Goal: Use online tool/utility: Utilize a website feature to perform a specific function

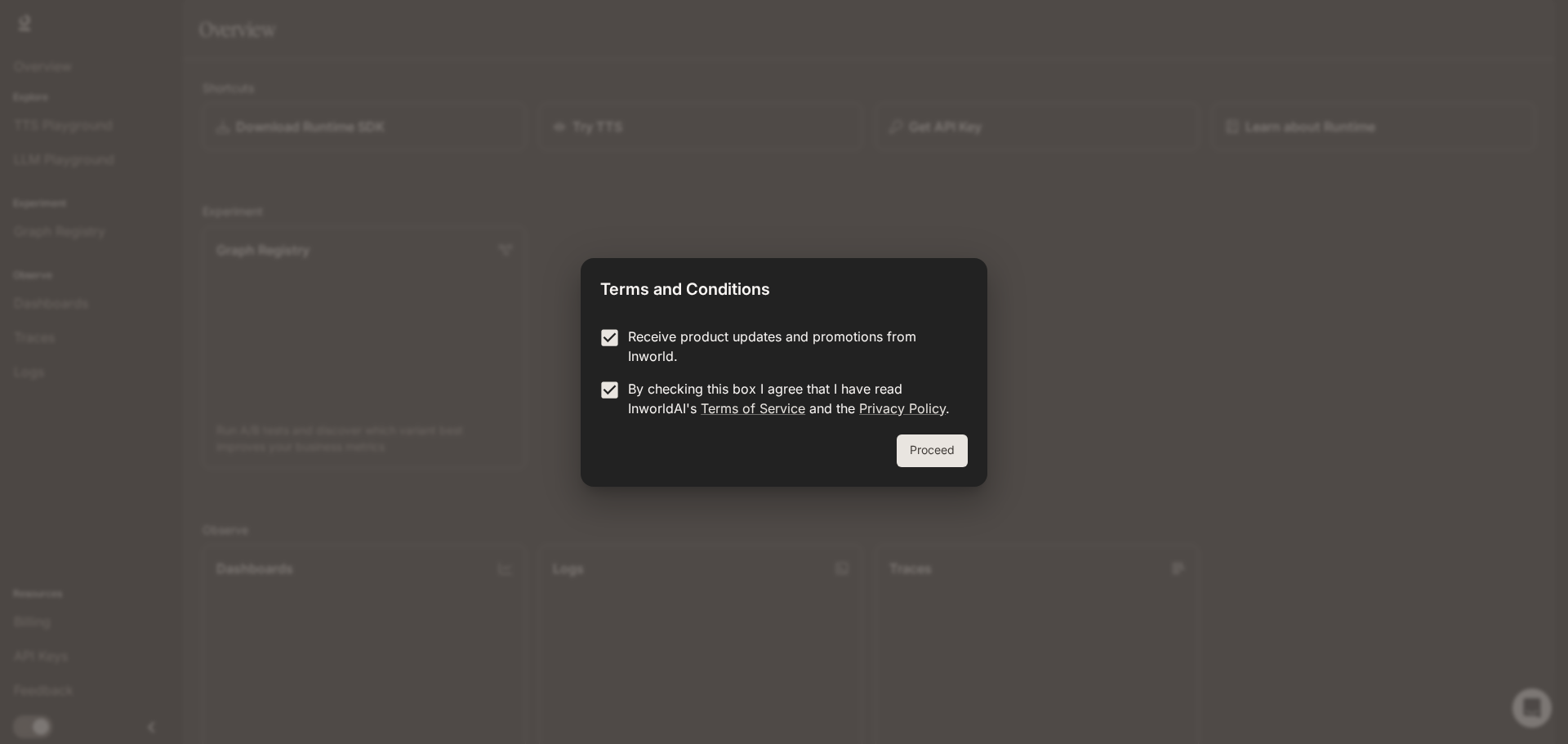
click at [970, 452] on div "Proceed" at bounding box center [784, 460] width 407 height 52
click at [944, 457] on button "Proceed" at bounding box center [932, 450] width 71 height 33
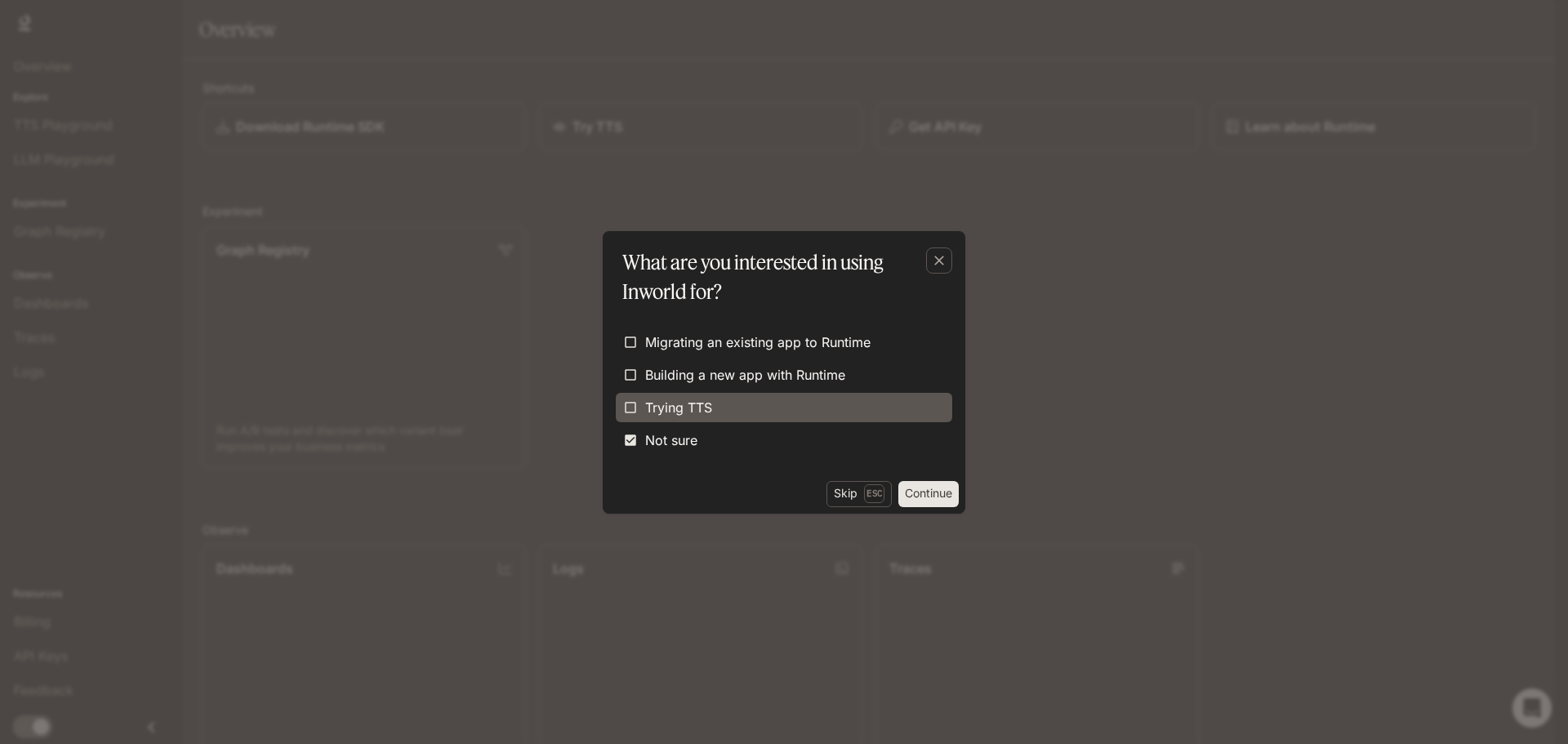
click at [654, 411] on span "Trying TTS" at bounding box center [678, 408] width 67 height 19
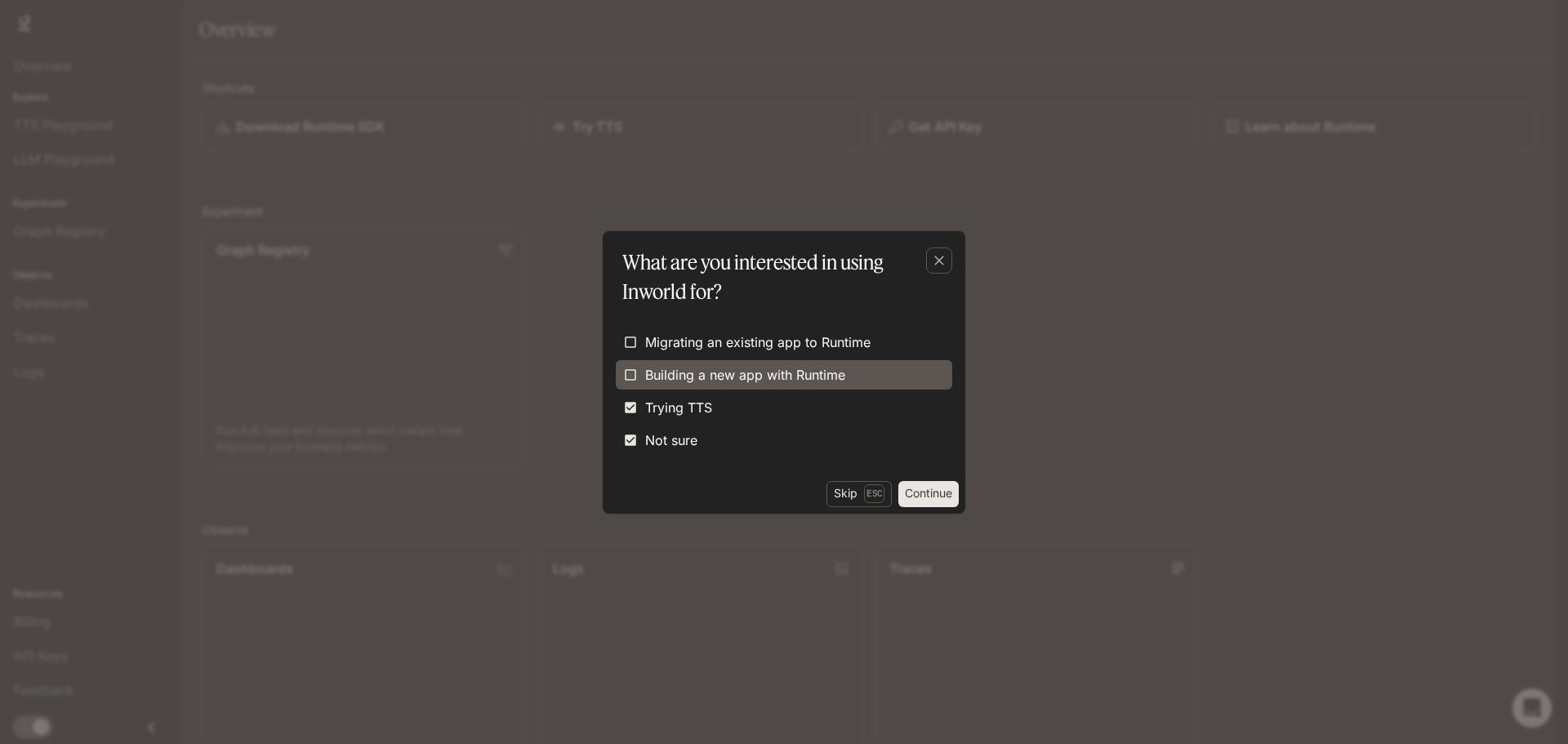
click at [659, 378] on span "Building a new app with Runtime" at bounding box center [745, 375] width 200 height 19
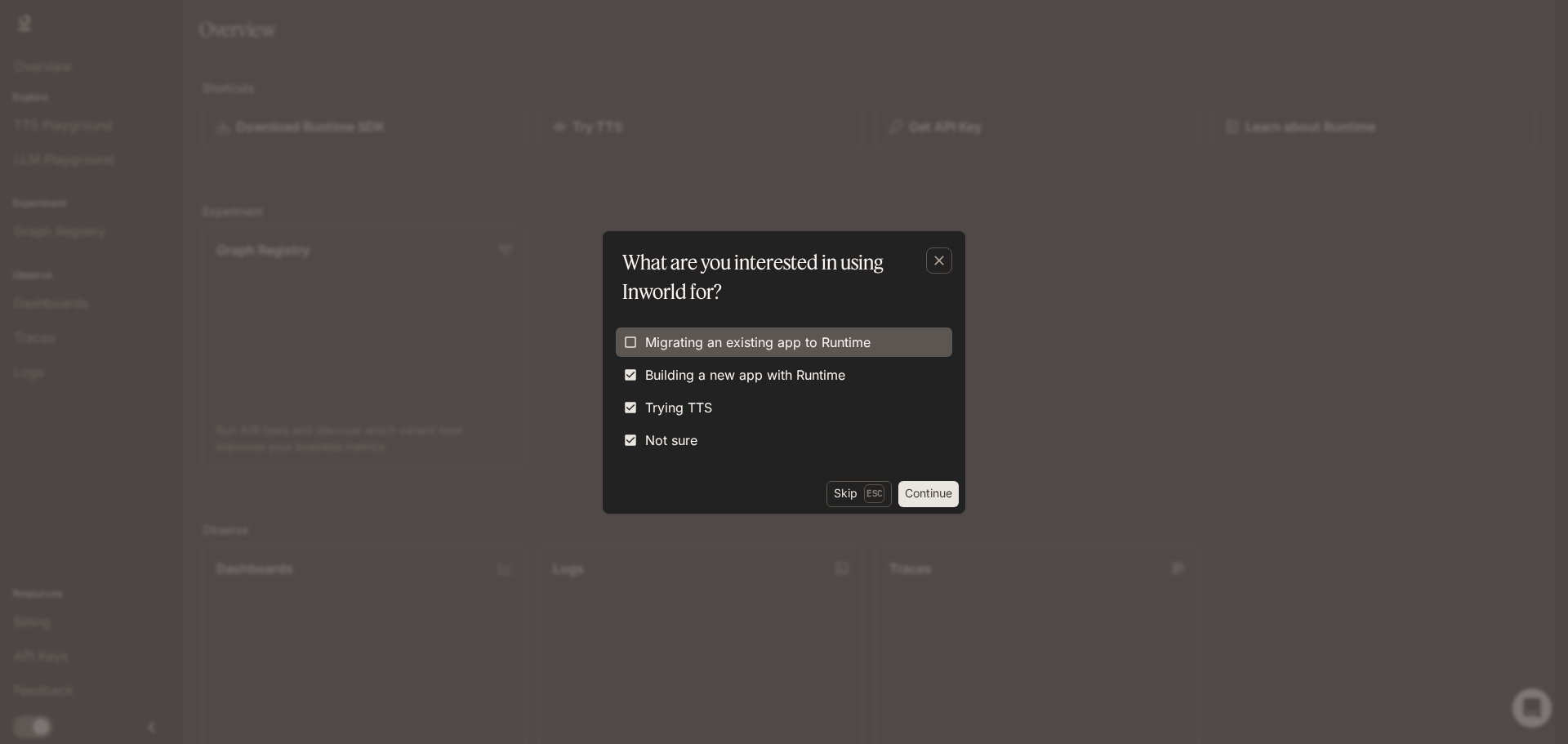
click at [677, 349] on span "Migrating an existing app to Runtime" at bounding box center [757, 342] width 226 height 19
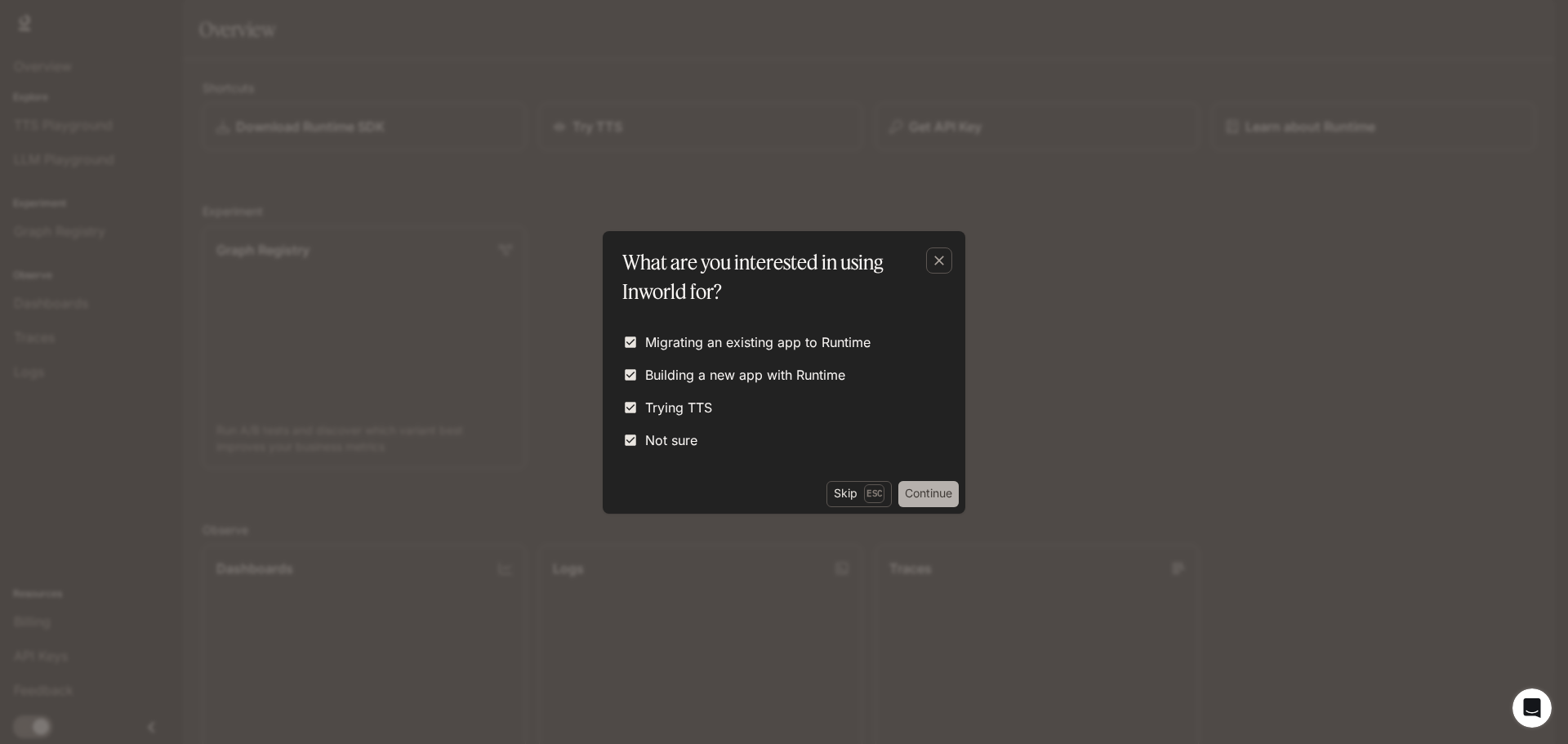
click at [931, 484] on button "Continue" at bounding box center [929, 495] width 60 height 27
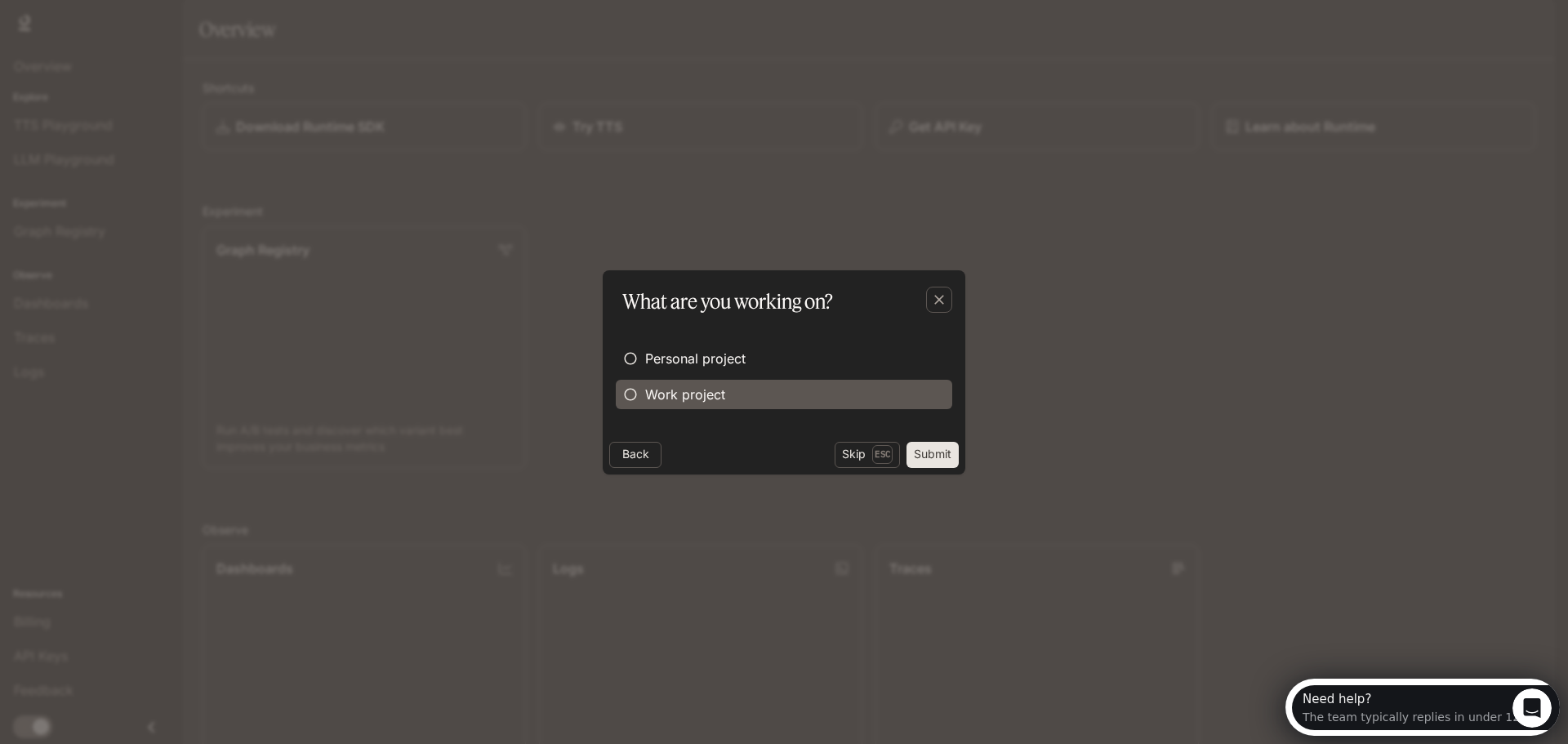
click at [685, 394] on span "Work project" at bounding box center [685, 395] width 80 height 19
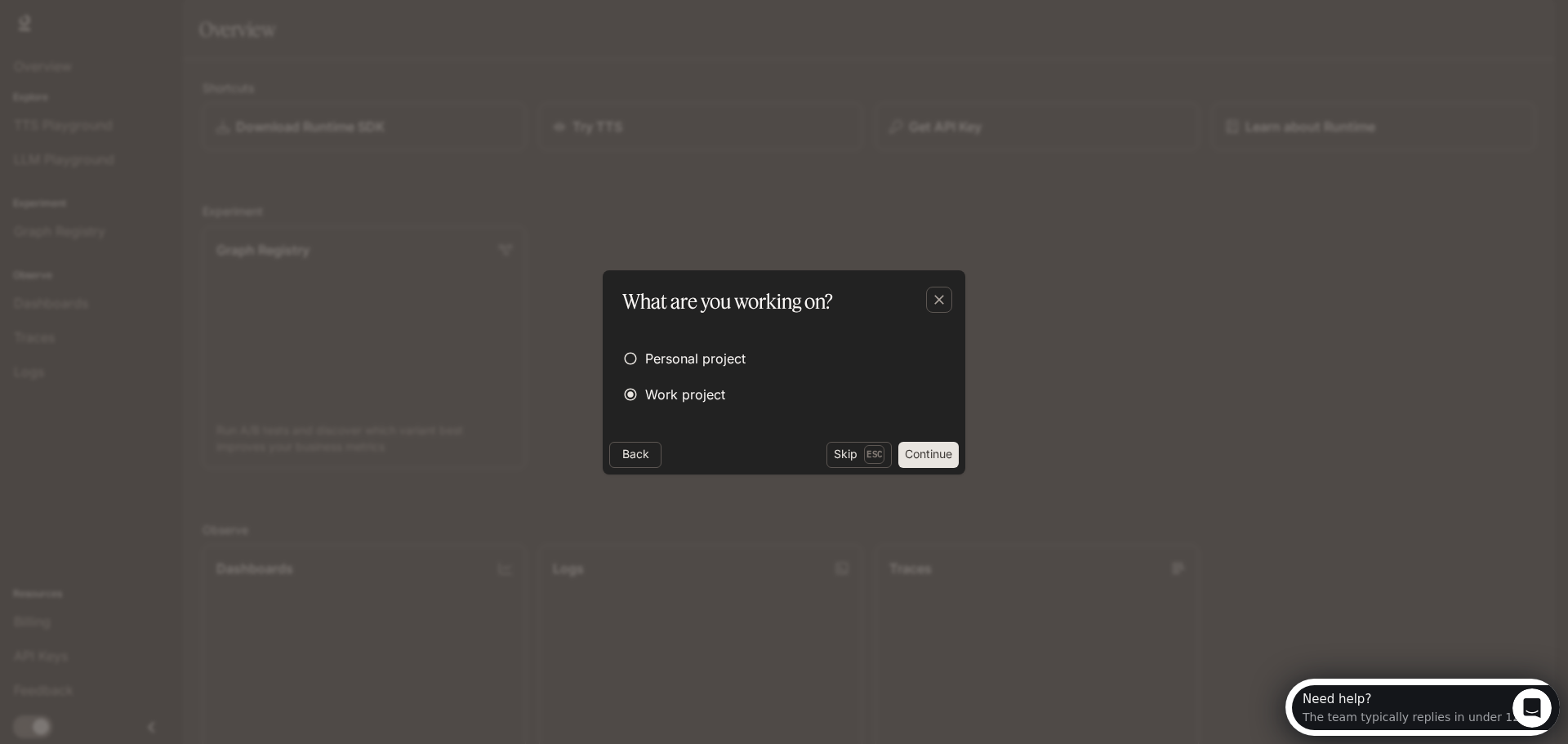
click at [698, 342] on div "Personal project Work project" at bounding box center [784, 376] width 336 height 79
click at [700, 354] on span "Personal project" at bounding box center [695, 358] width 101 height 19
click at [935, 464] on button "Submit" at bounding box center [932, 456] width 52 height 27
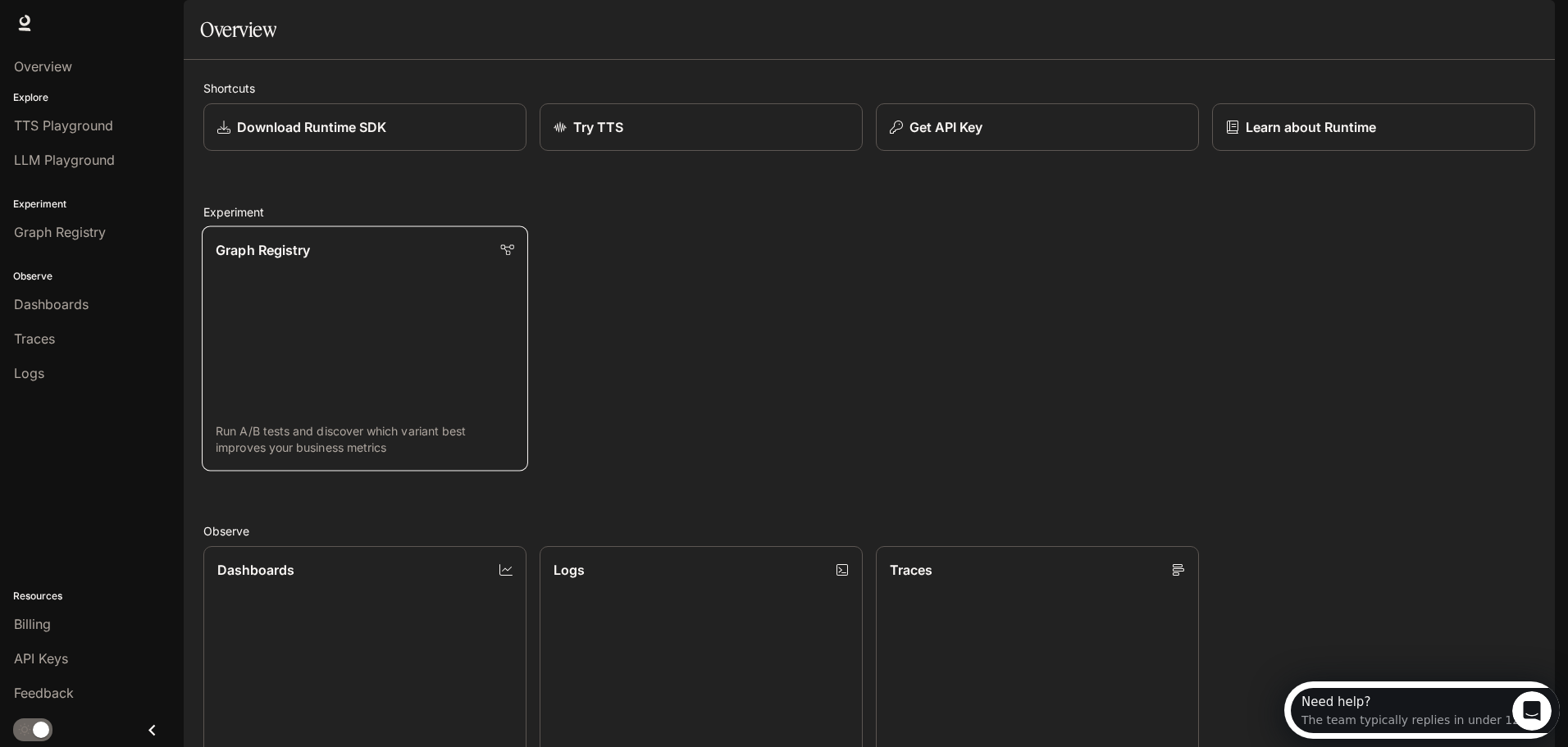
click at [326, 355] on link "Graph Registry Run A/B tests and discover which variant best improves your busi…" at bounding box center [364, 348] width 326 height 244
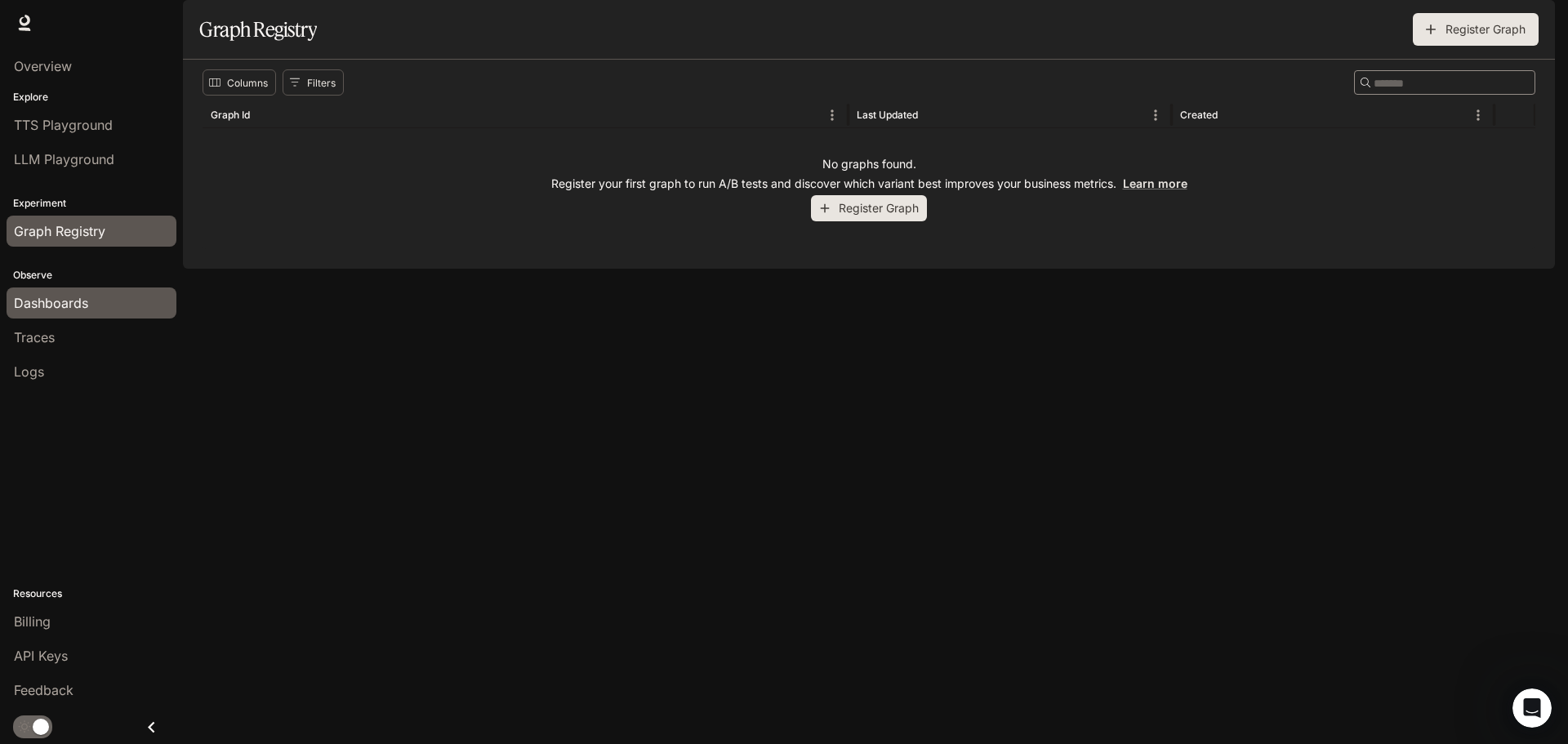
click at [113, 310] on div "Dashboards" at bounding box center [91, 303] width 155 height 19
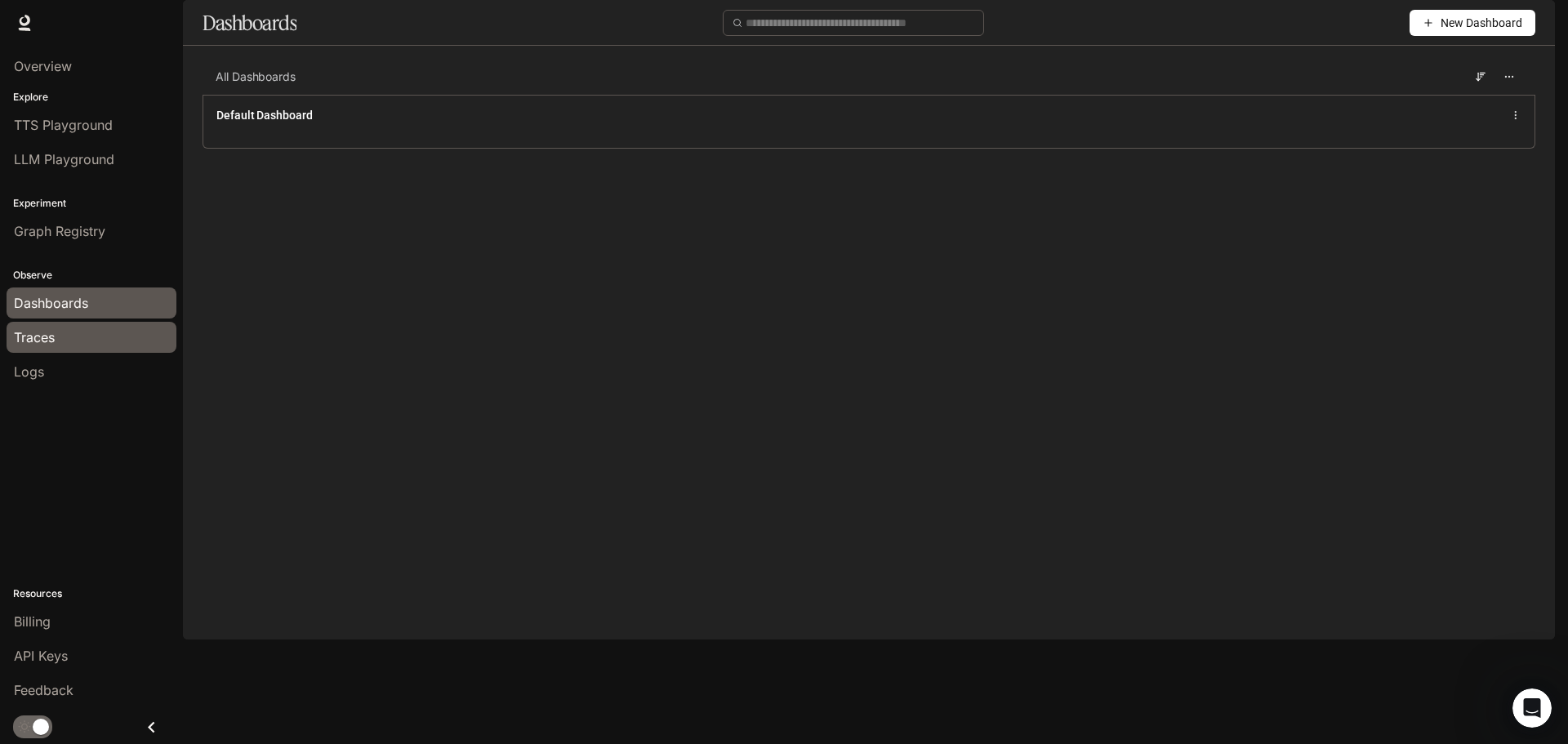
click at [65, 346] on div "Traces" at bounding box center [91, 337] width 155 height 19
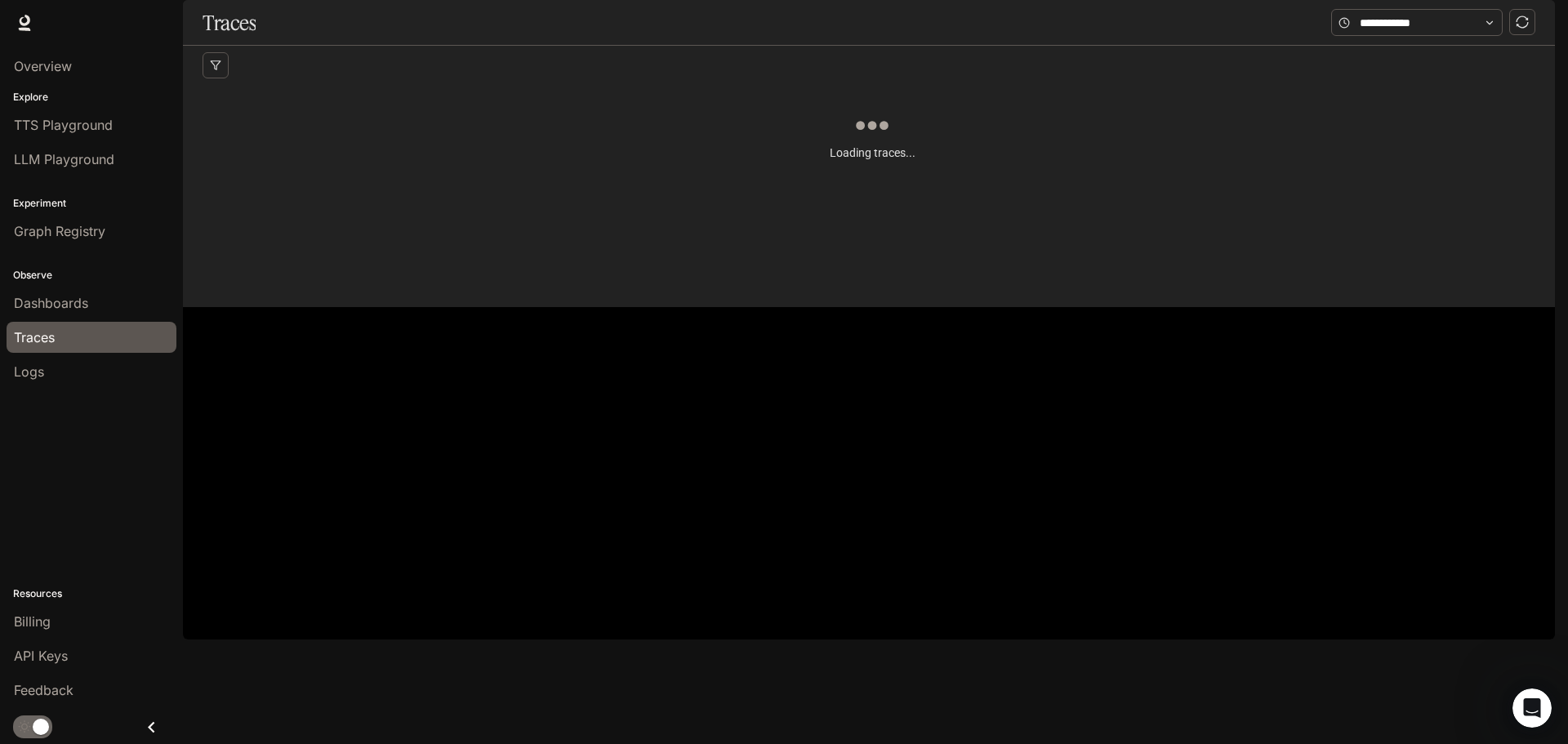
click at [60, 311] on span "Dashboards" at bounding box center [51, 303] width 74 height 19
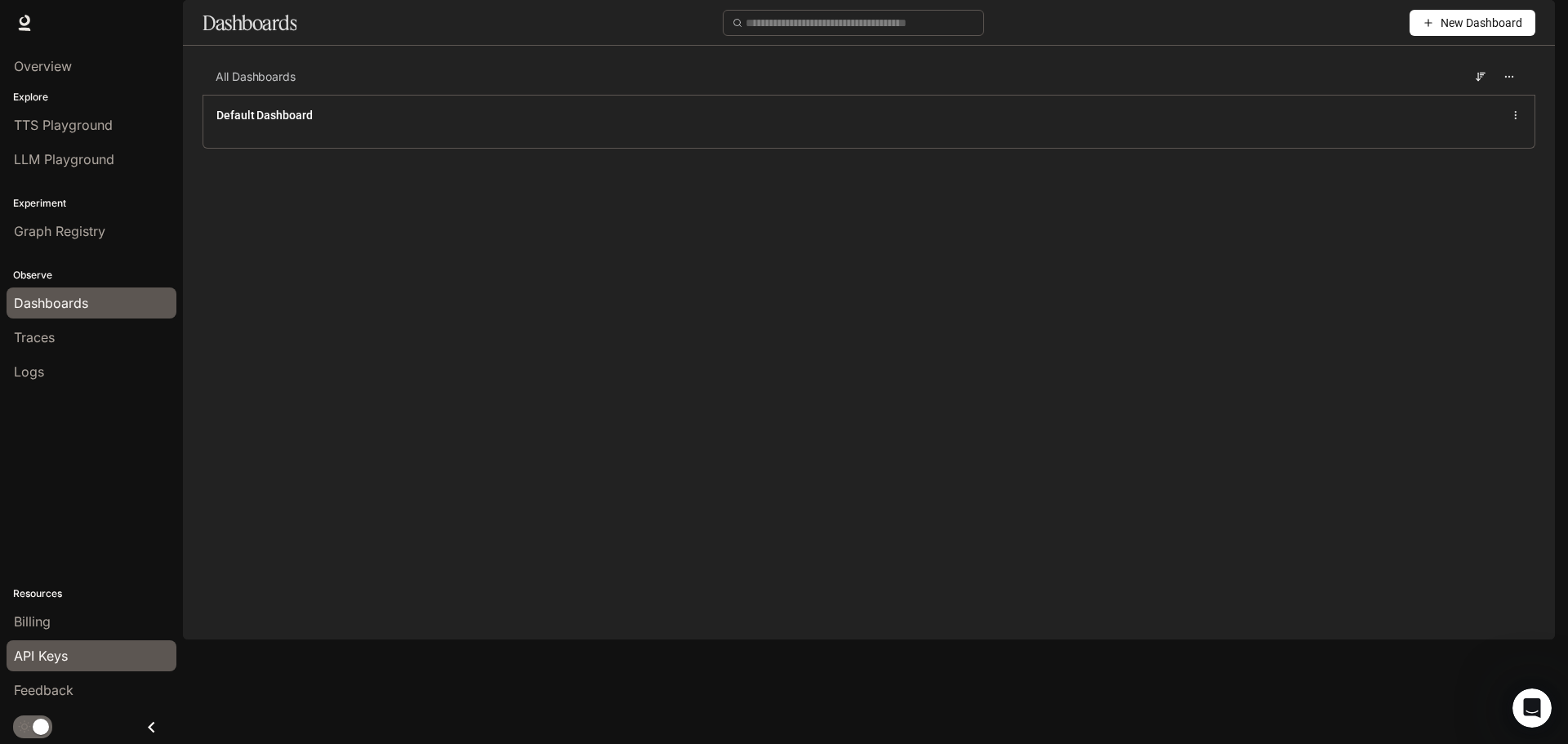
click at [43, 644] on link "API Keys" at bounding box center [91, 656] width 170 height 31
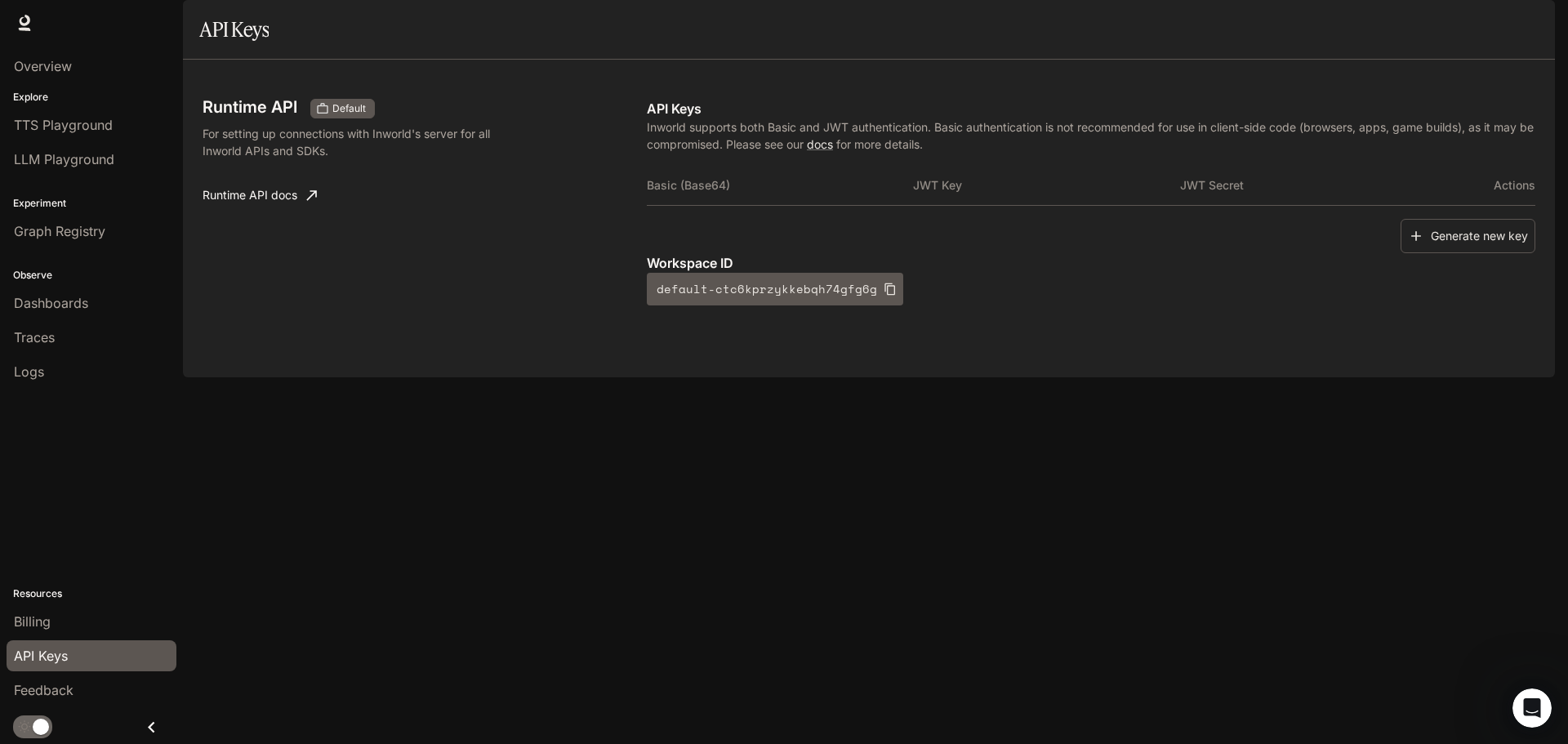
click at [711, 205] on th "Basic (Base64)" at bounding box center [779, 185] width 266 height 39
click at [1087, 210] on div "API Keys Inworld supports both Basic and JWT authentication. Basic authenticati…" at bounding box center [1090, 203] width 889 height 207
click at [1294, 205] on th "JWT Secret" at bounding box center [1312, 185] width 266 height 39
click at [50, 151] on span "LLM Playground" at bounding box center [65, 159] width 101 height 19
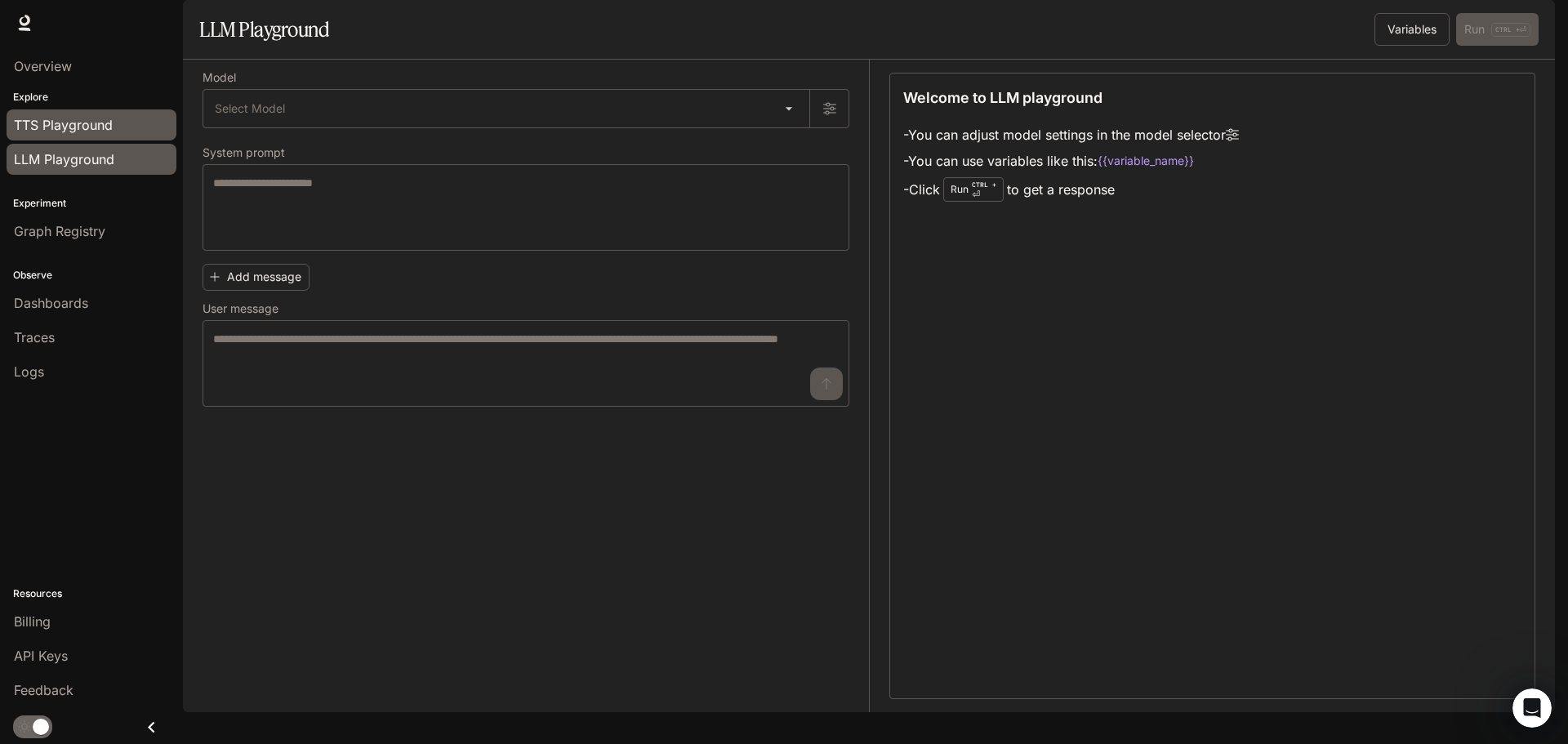
click at [111, 124] on span "TTS Playground" at bounding box center [64, 125] width 99 height 19
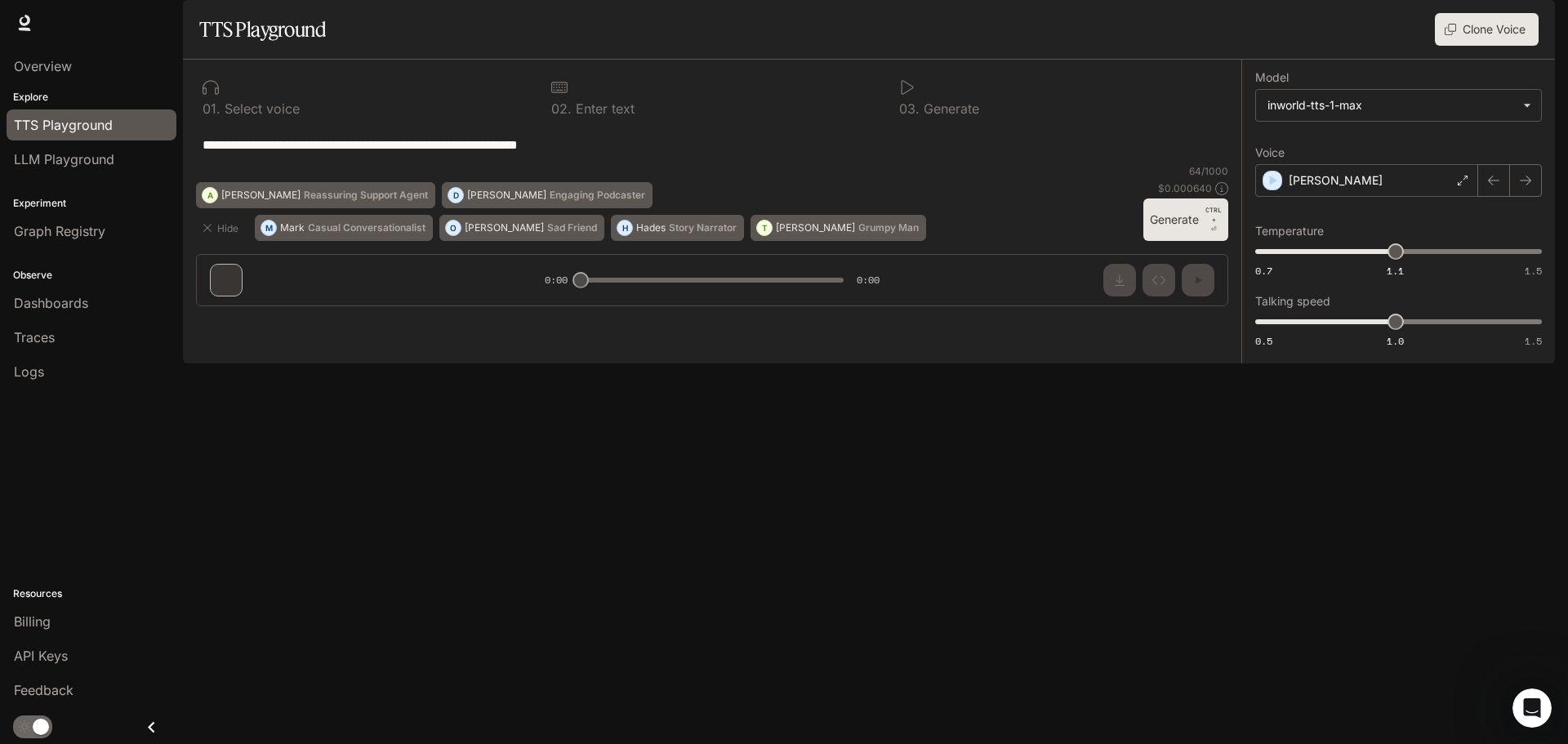
click at [566, 165] on div "**********" at bounding box center [712, 144] width 1032 height 39
drag, startPoint x: 591, startPoint y: 696, endPoint x: 761, endPoint y: 698, distance: 170.0
click at [868, 319] on div "**********" at bounding box center [712, 189] width 1059 height 260
drag, startPoint x: 631, startPoint y: 697, endPoint x: 800, endPoint y: 679, distance: 170.0
click at [804, 319] on div "**********" at bounding box center [712, 189] width 1059 height 260
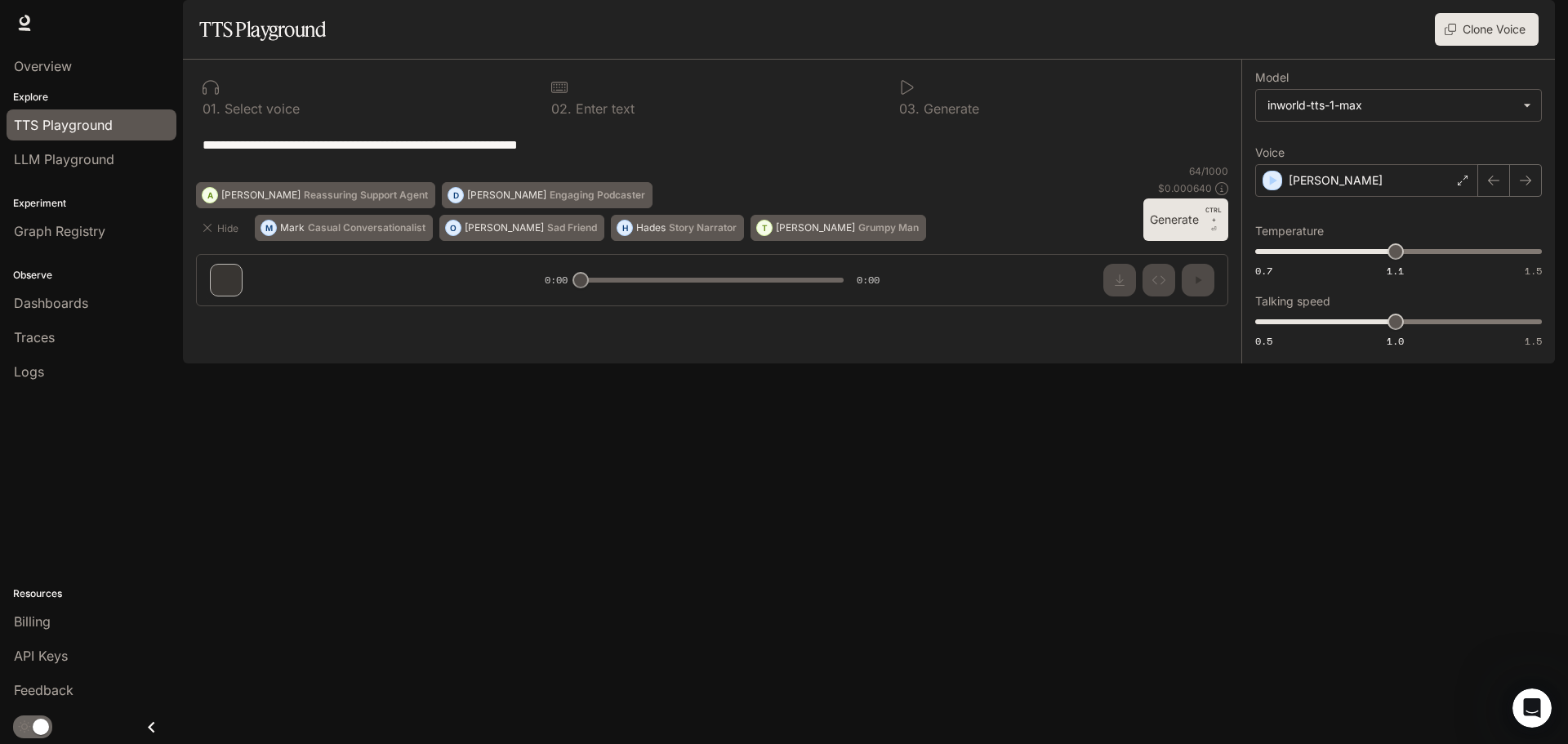
drag, startPoint x: 701, startPoint y: 684, endPoint x: 763, endPoint y: 686, distance: 62.0
click at [758, 319] on div "**********" at bounding box center [712, 189] width 1059 height 260
click at [629, 155] on textarea "**********" at bounding box center [712, 144] width 1019 height 19
click at [1361, 159] on body "**********" at bounding box center [784, 372] width 1568 height 744
click at [68, 155] on div at bounding box center [784, 372] width 1568 height 744
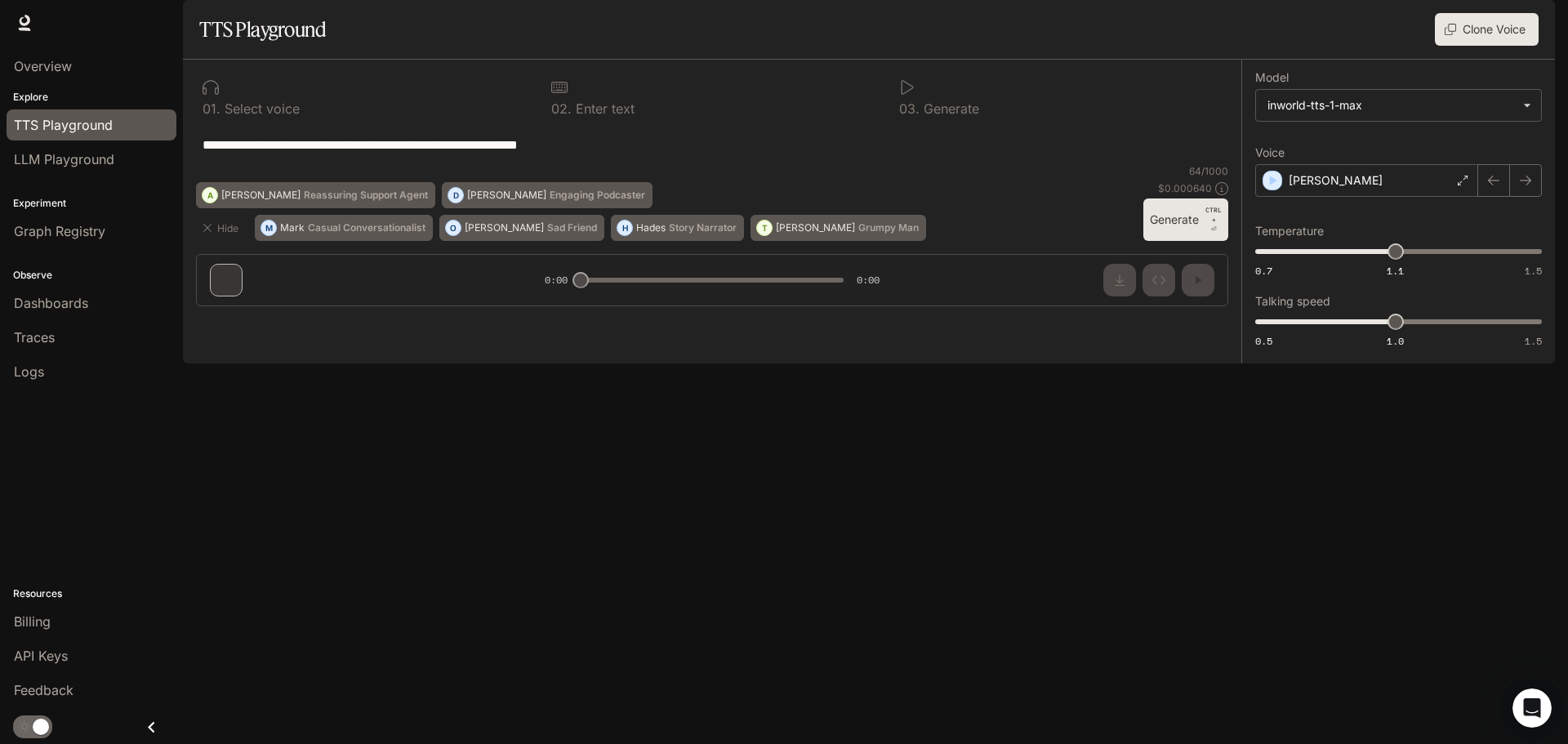
click at [68, 155] on span "LLM Playground" at bounding box center [65, 159] width 101 height 19
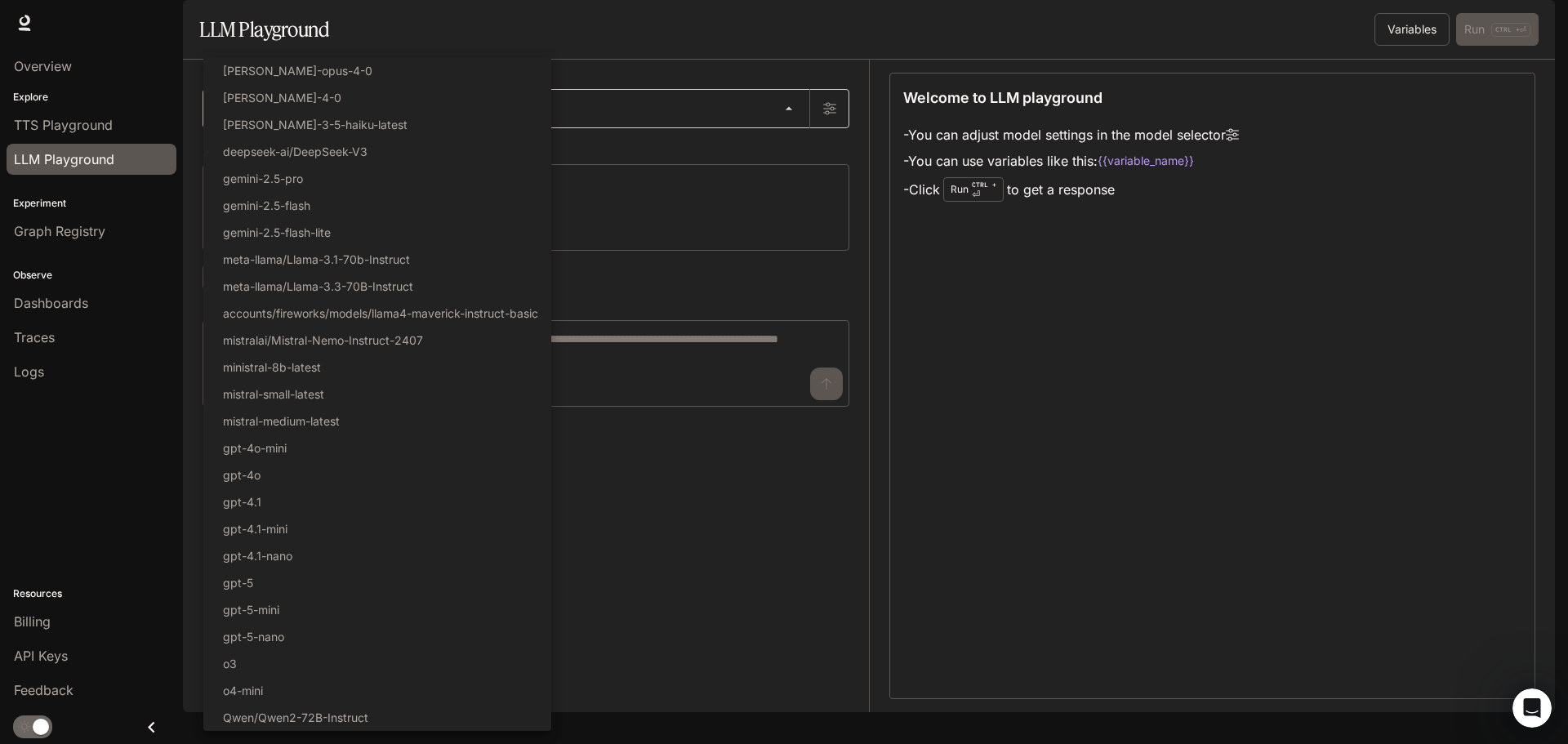
click at [350, 171] on body "Skip to main content Runtime Runtime Documentation Documentation Portal Overvie…" at bounding box center [784, 372] width 1568 height 744
click at [311, 632] on li "gpt-5-nano" at bounding box center [377, 636] width 348 height 27
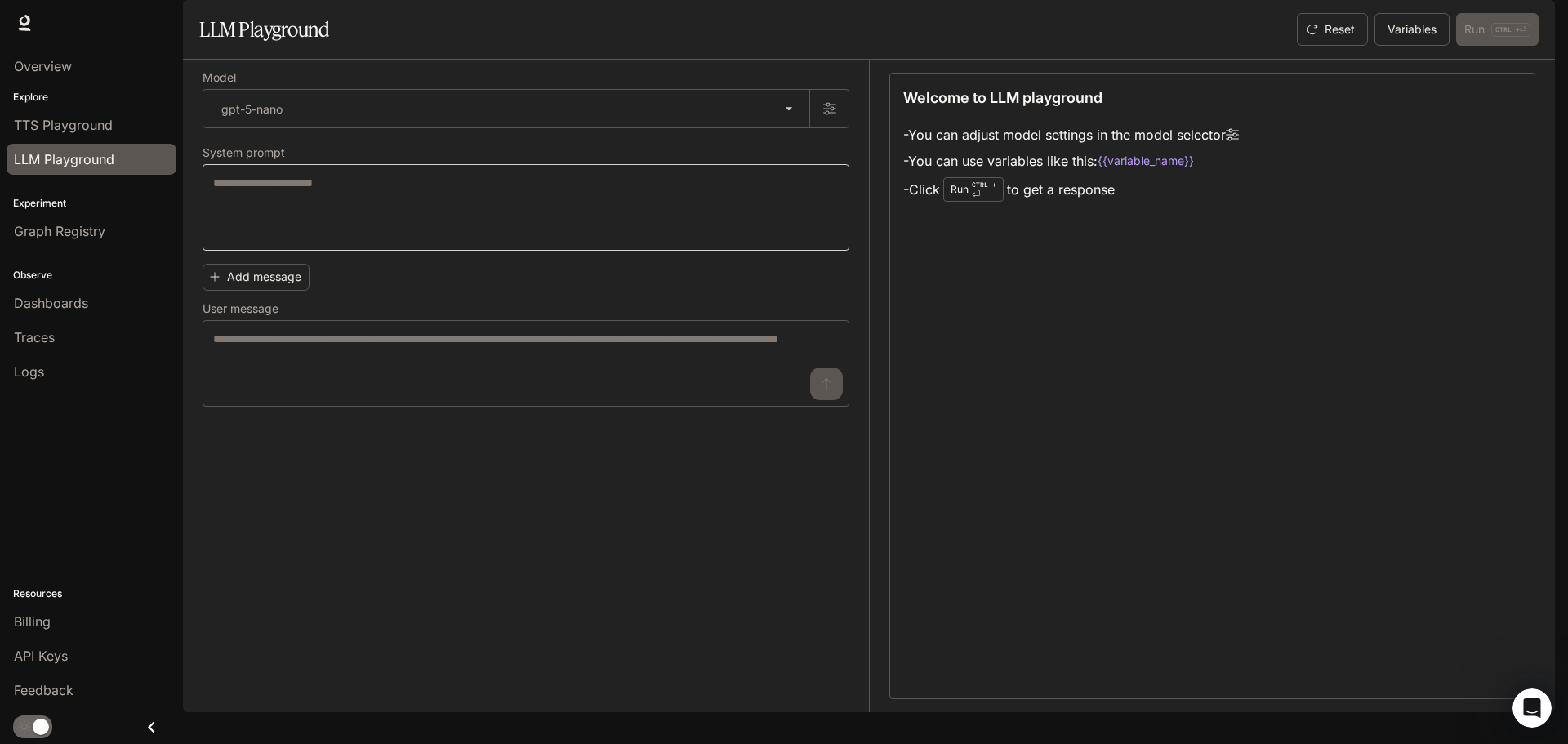
click at [306, 212] on div "* ​" at bounding box center [525, 208] width 646 height 87
click at [272, 138] on body "**********" at bounding box center [784, 372] width 1568 height 744
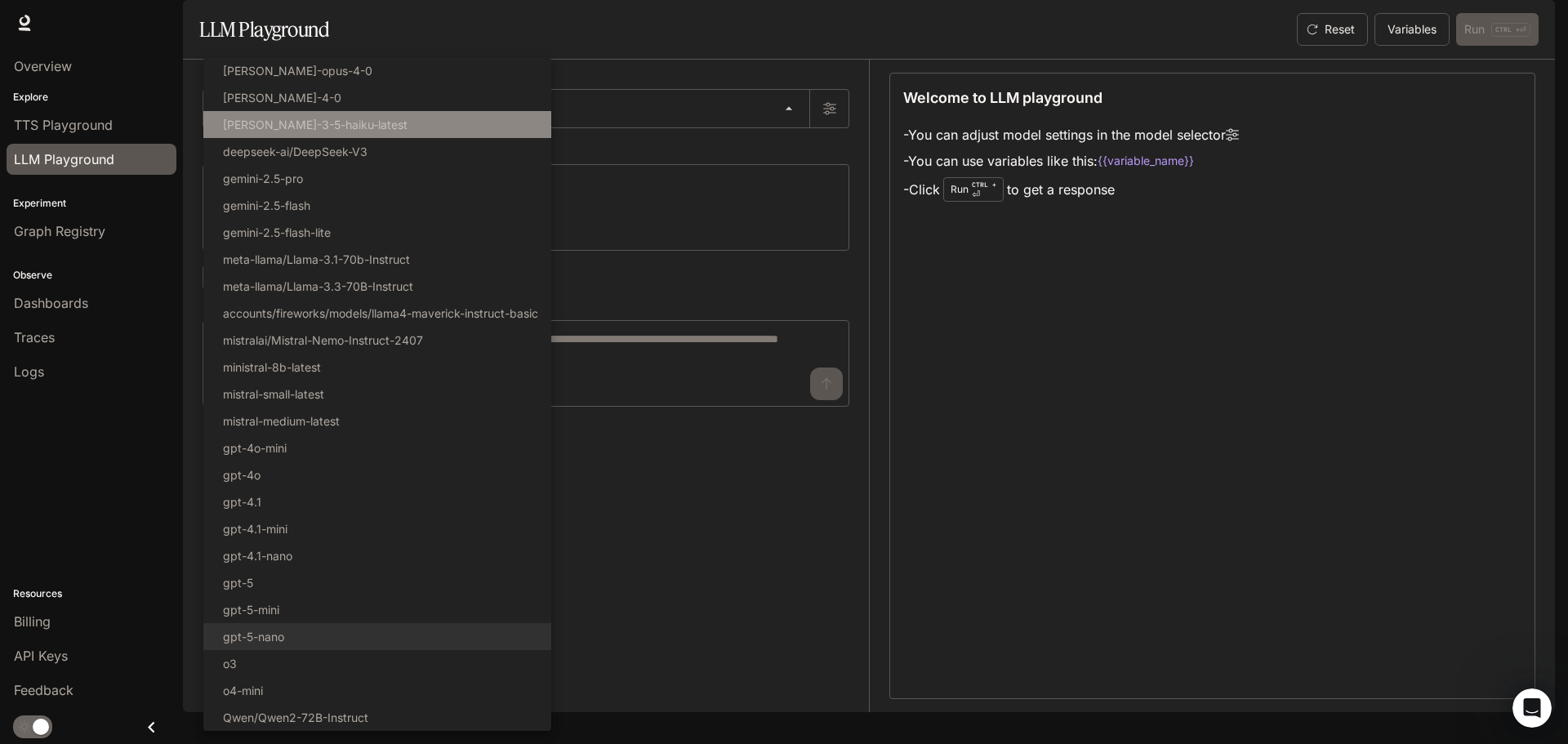
click at [310, 134] on li "[PERSON_NAME]-3-5-haiku-latest" at bounding box center [377, 125] width 348 height 27
type input "**********"
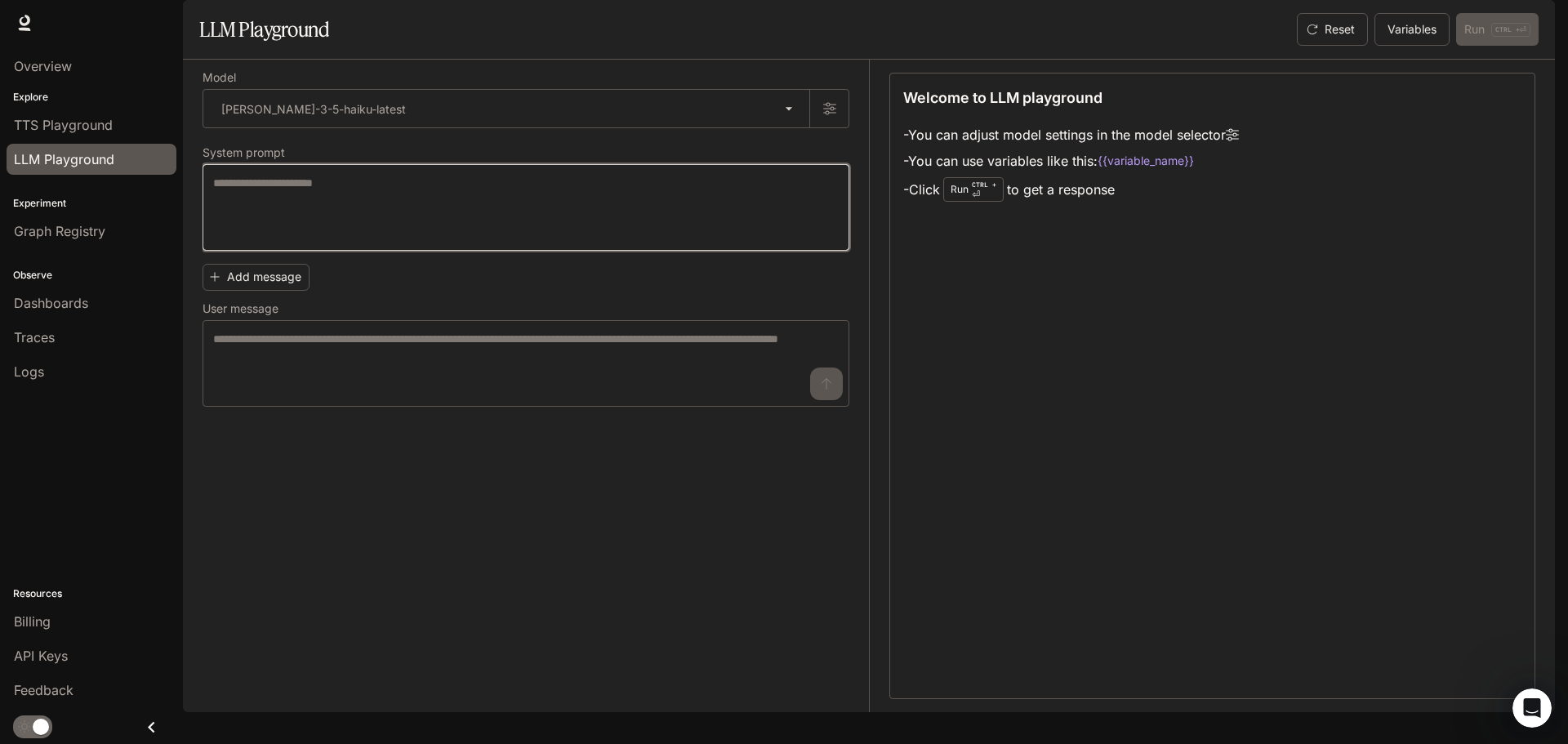
click at [309, 240] on textarea at bounding box center [525, 208] width 625 height 65
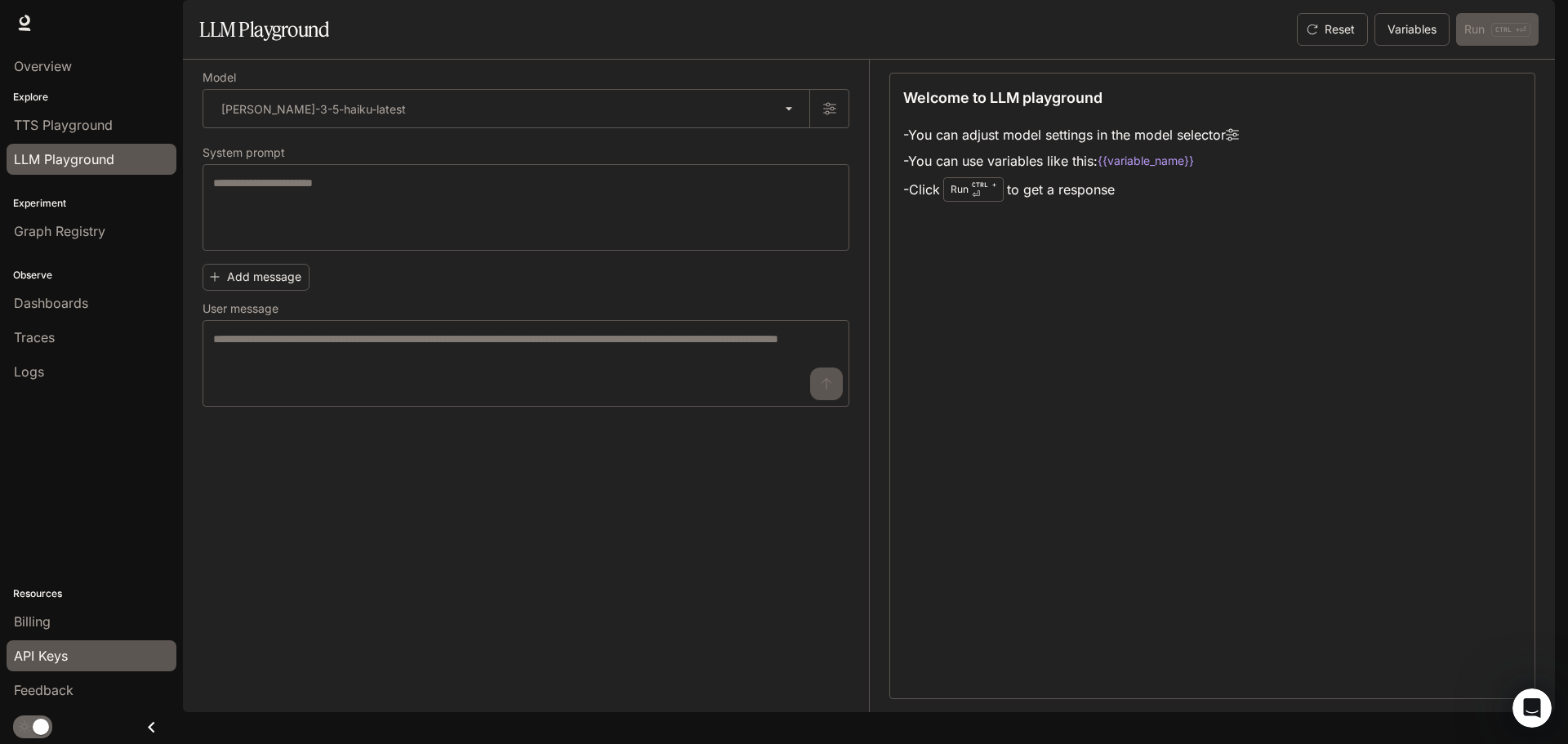
click at [43, 664] on span "API Keys" at bounding box center [41, 656] width 54 height 19
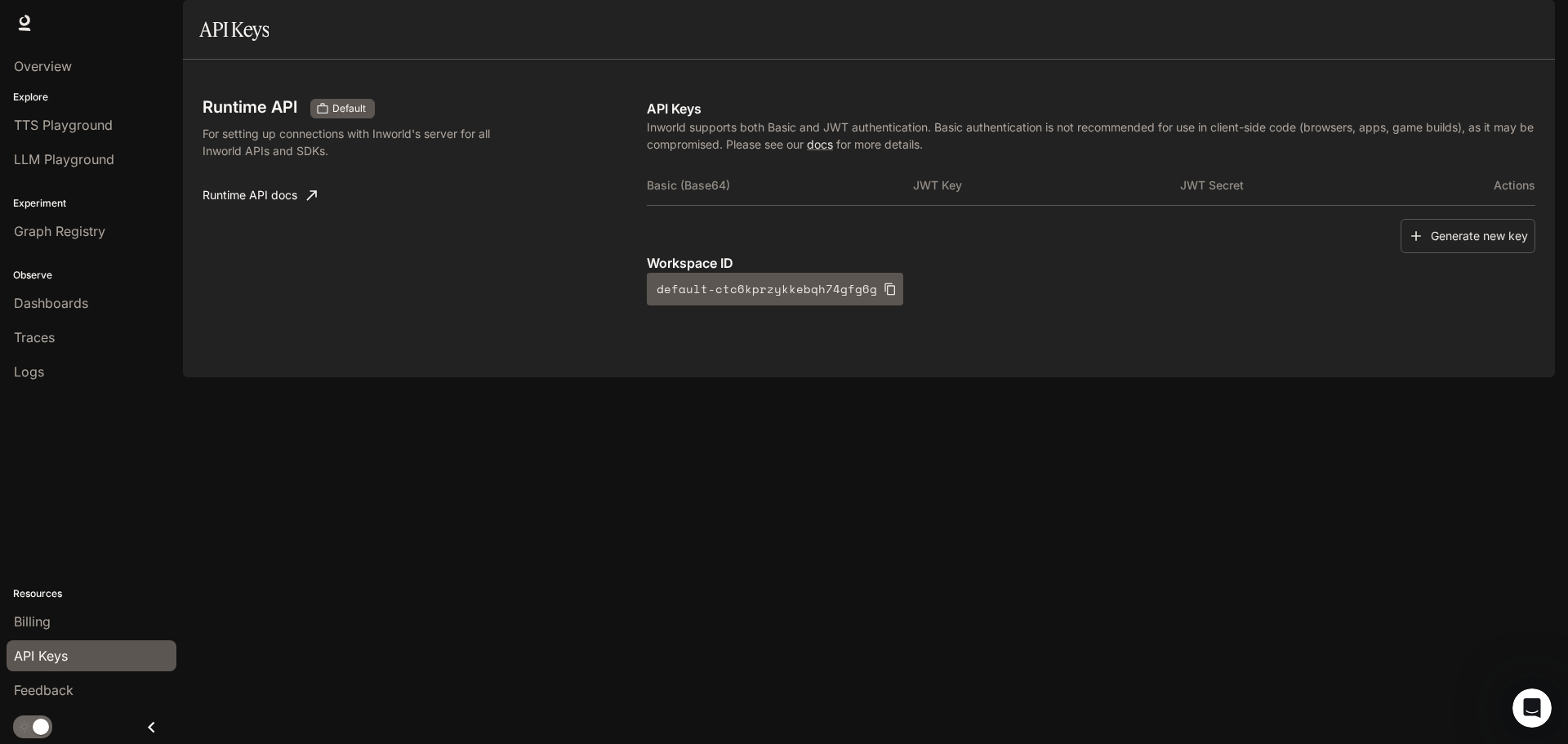
click at [677, 205] on th "Basic (Base64)" at bounding box center [779, 185] width 266 height 39
click at [1446, 254] on button "Generate new key" at bounding box center [1467, 236] width 134 height 35
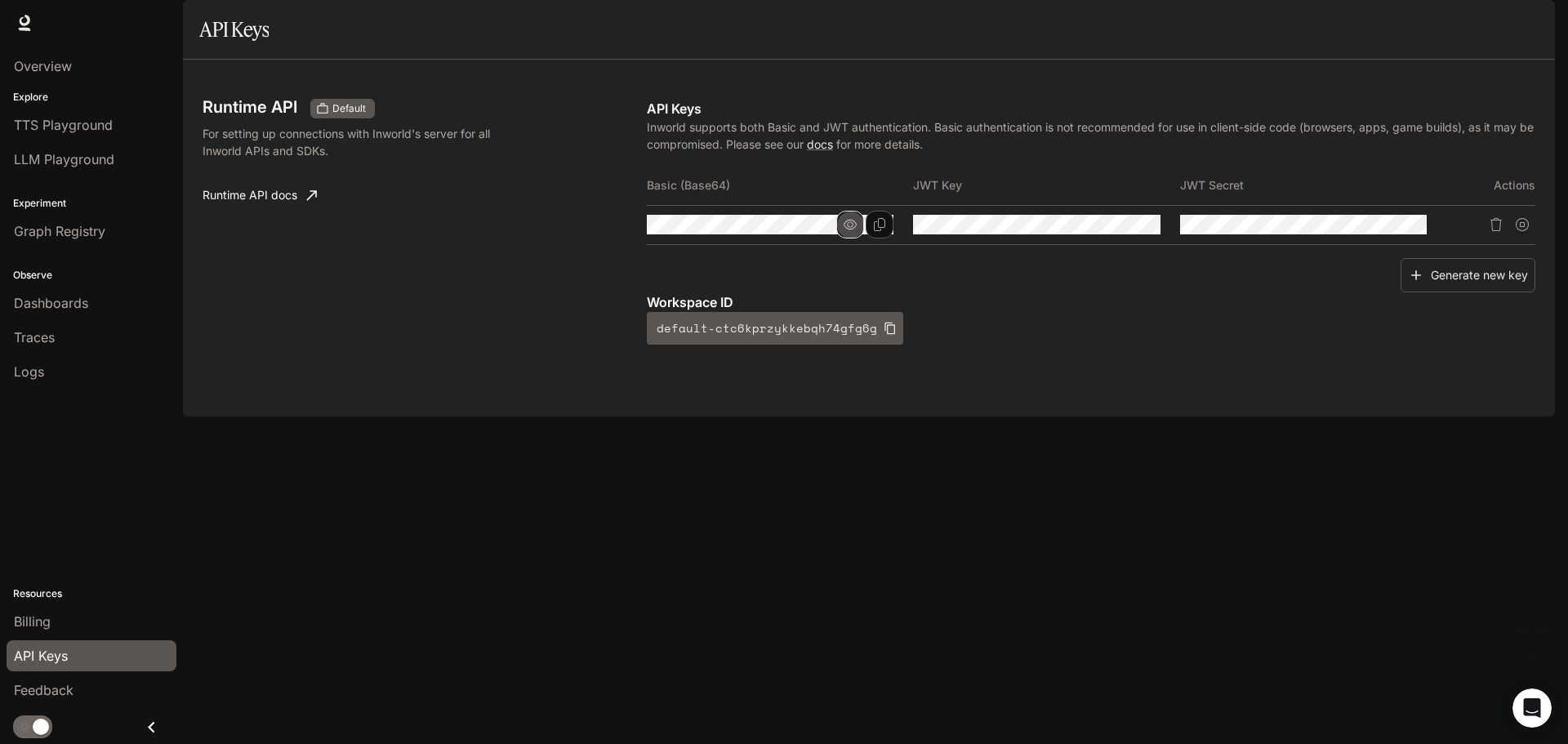
click at [852, 231] on icon "button" at bounding box center [850, 225] width 13 height 13
drag, startPoint x: 1118, startPoint y: 268, endPoint x: 1129, endPoint y: 270, distance: 11.2
click at [1119, 231] on icon "button" at bounding box center [1117, 225] width 13 height 13
click at [1381, 231] on icon "button" at bounding box center [1383, 225] width 13 height 13
click at [1397, 239] on div at bounding box center [1397, 224] width 57 height 27
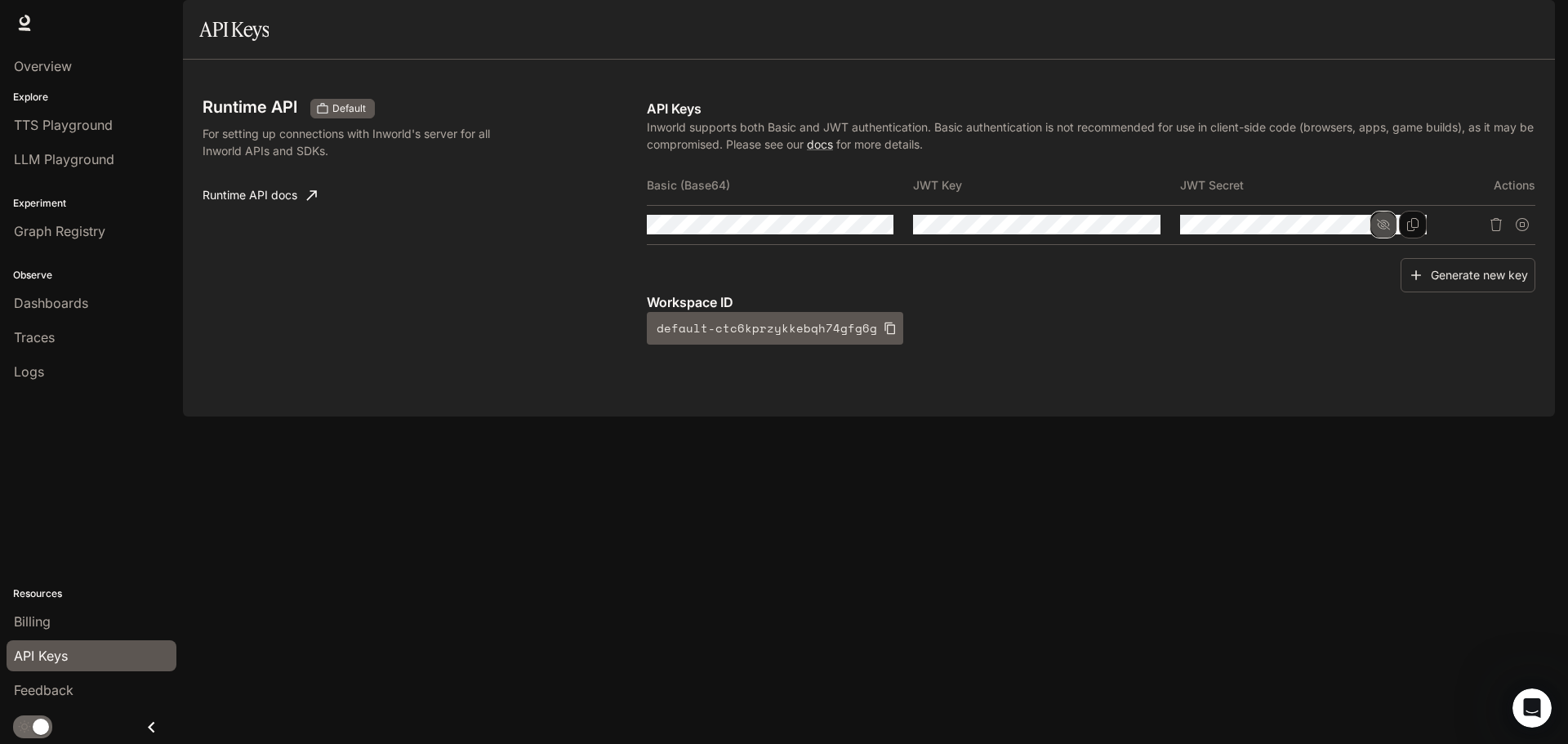
click at [1383, 231] on icon "button" at bounding box center [1383, 225] width 13 height 13
drag, startPoint x: 1121, startPoint y: 265, endPoint x: 1104, endPoint y: 269, distance: 17.5
click at [1120, 231] on icon "button" at bounding box center [1117, 225] width 13 height 13
click at [853, 231] on icon "button" at bounding box center [850, 225] width 13 height 13
click at [1000, 397] on div "Runtime API Default For setting up connections with Inworld's server for all In…" at bounding box center [868, 238] width 1333 height 318
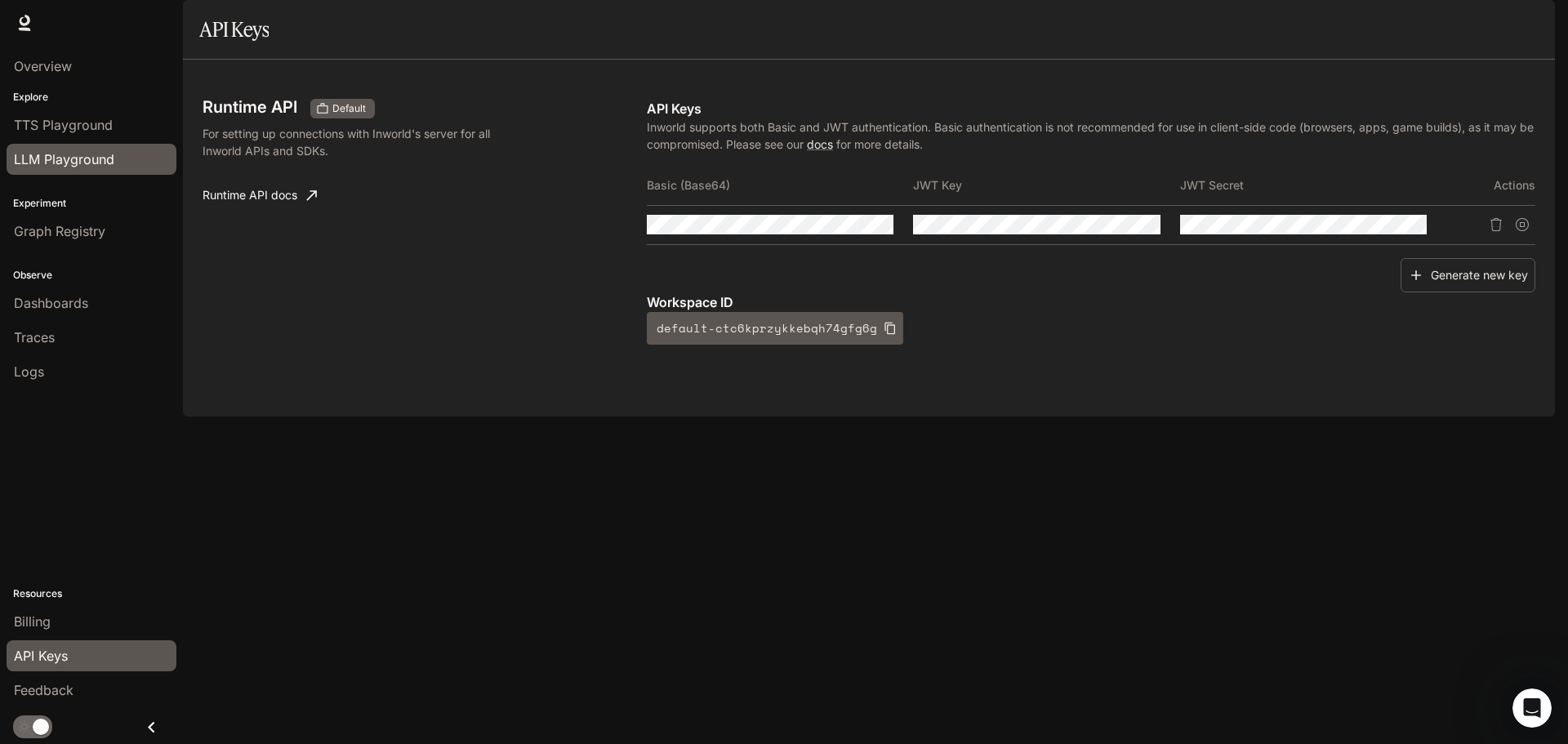
click at [82, 157] on span "LLM Playground" at bounding box center [65, 159] width 101 height 19
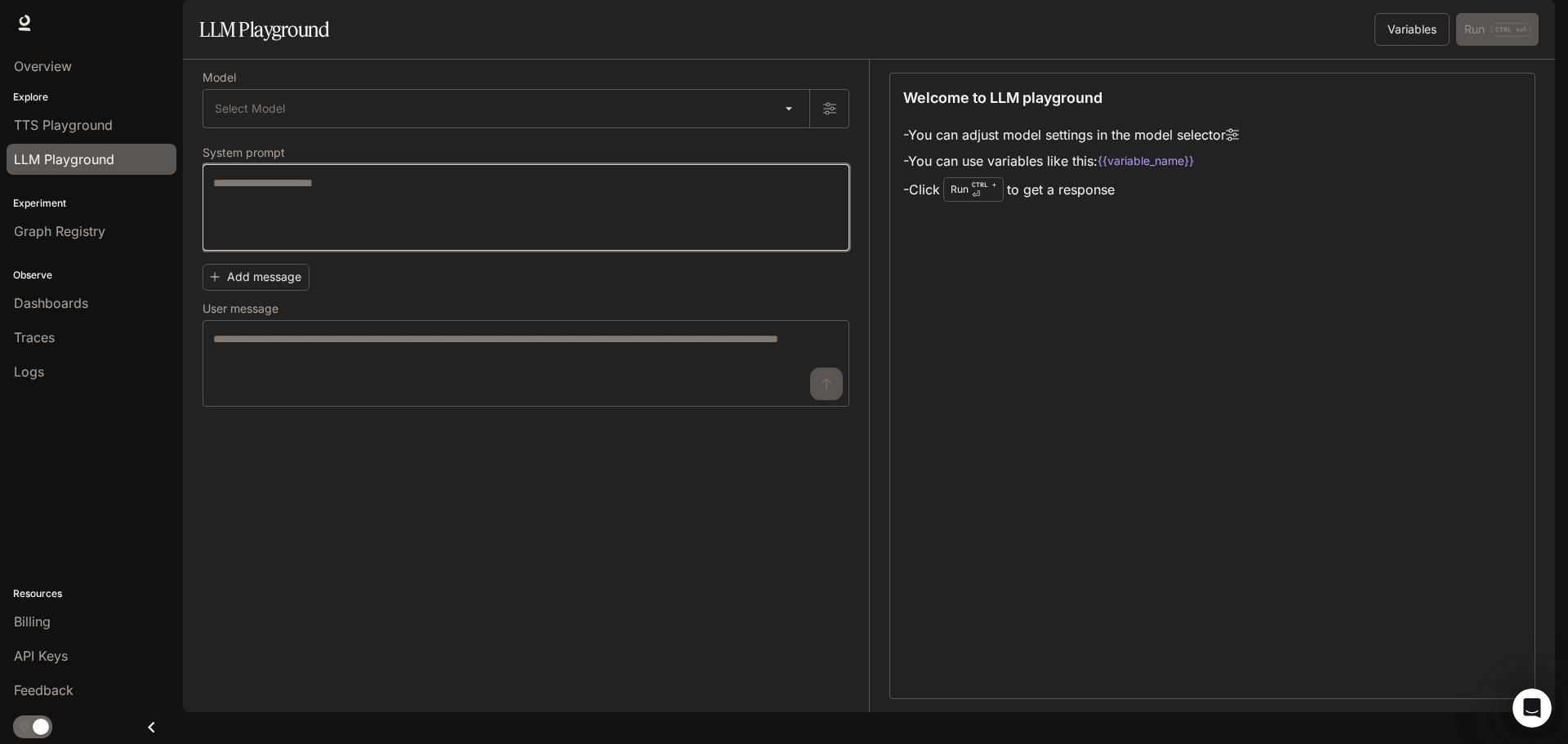
click at [557, 240] on textarea at bounding box center [525, 208] width 625 height 65
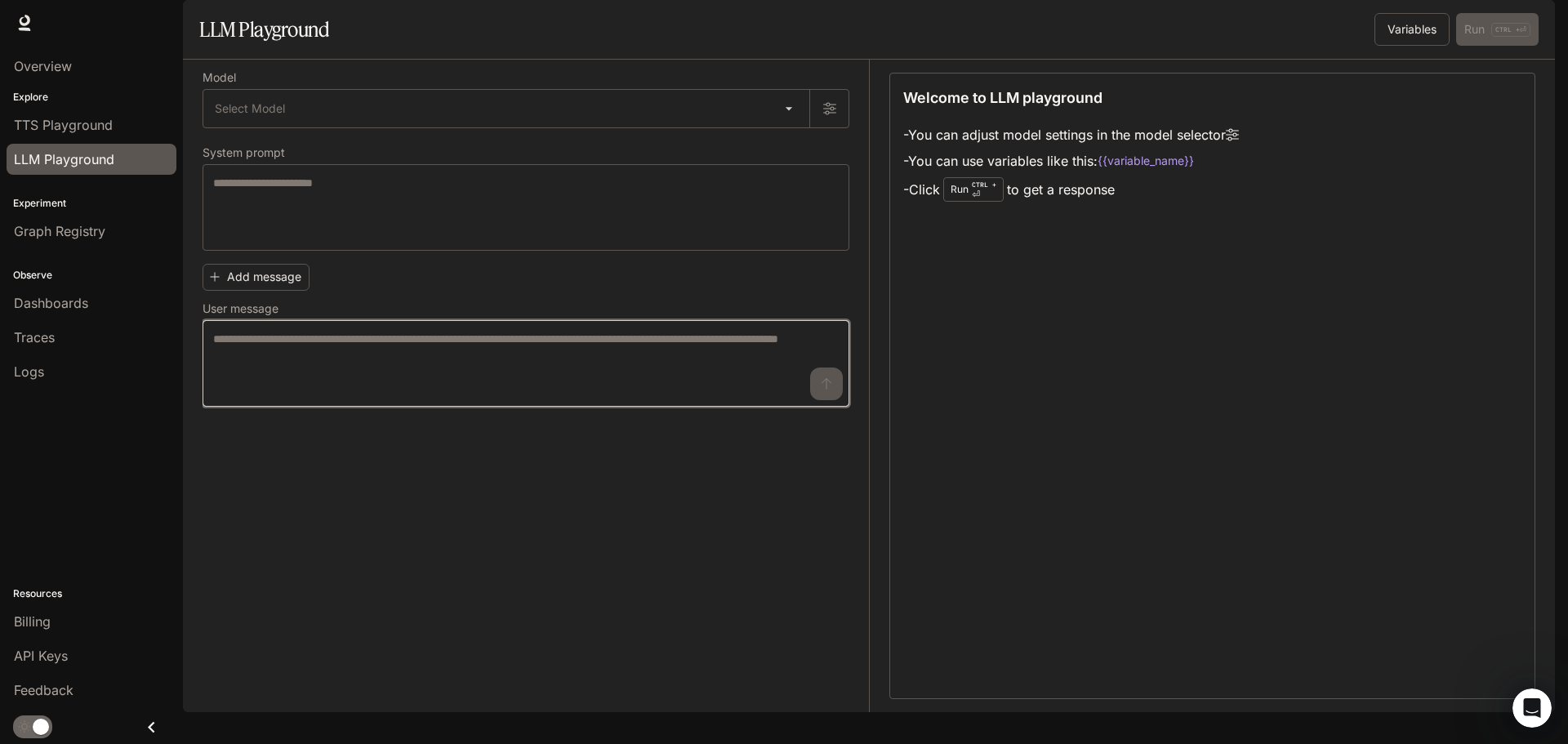
click at [301, 396] on textarea at bounding box center [525, 364] width 625 height 65
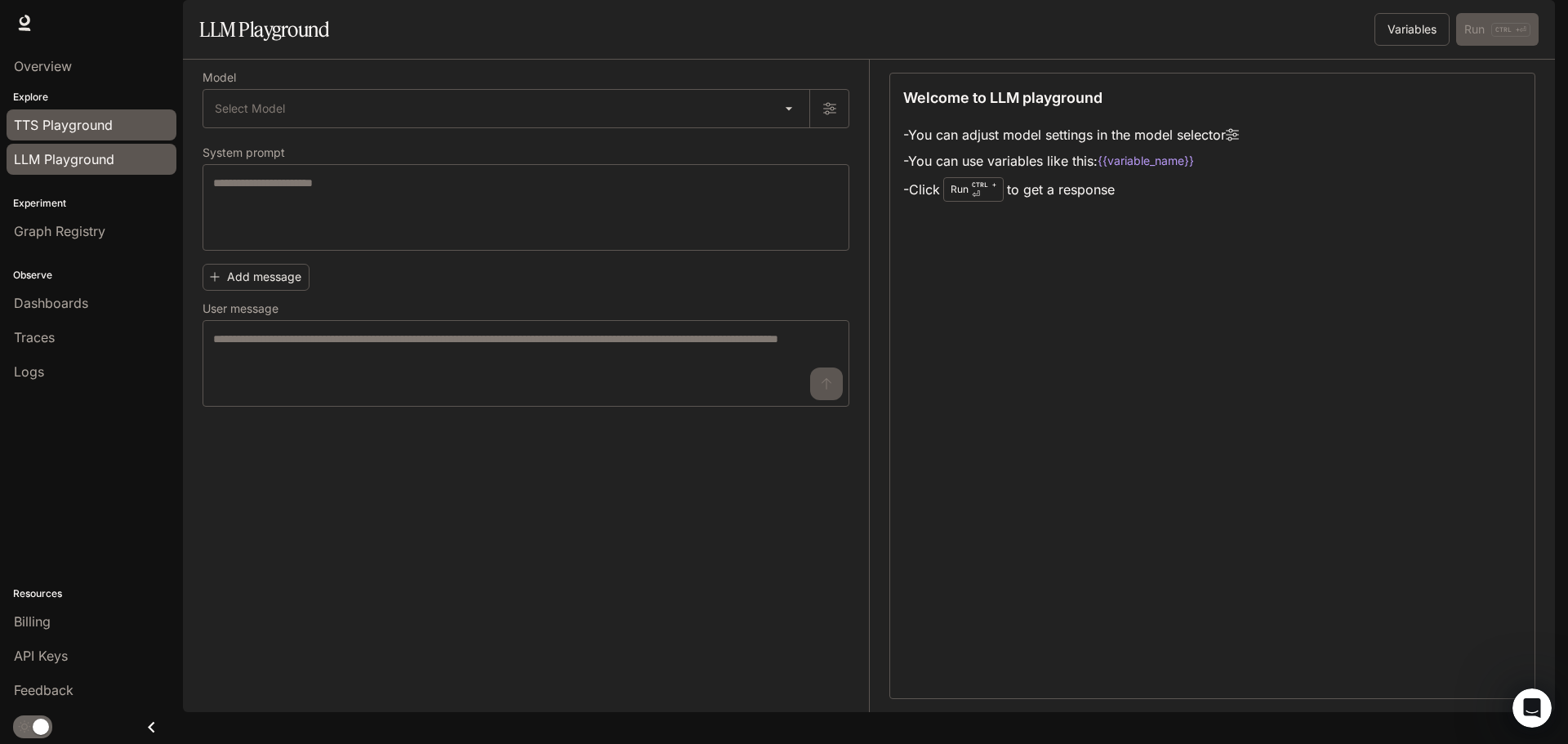
click at [103, 128] on span "TTS Playground" at bounding box center [64, 125] width 99 height 19
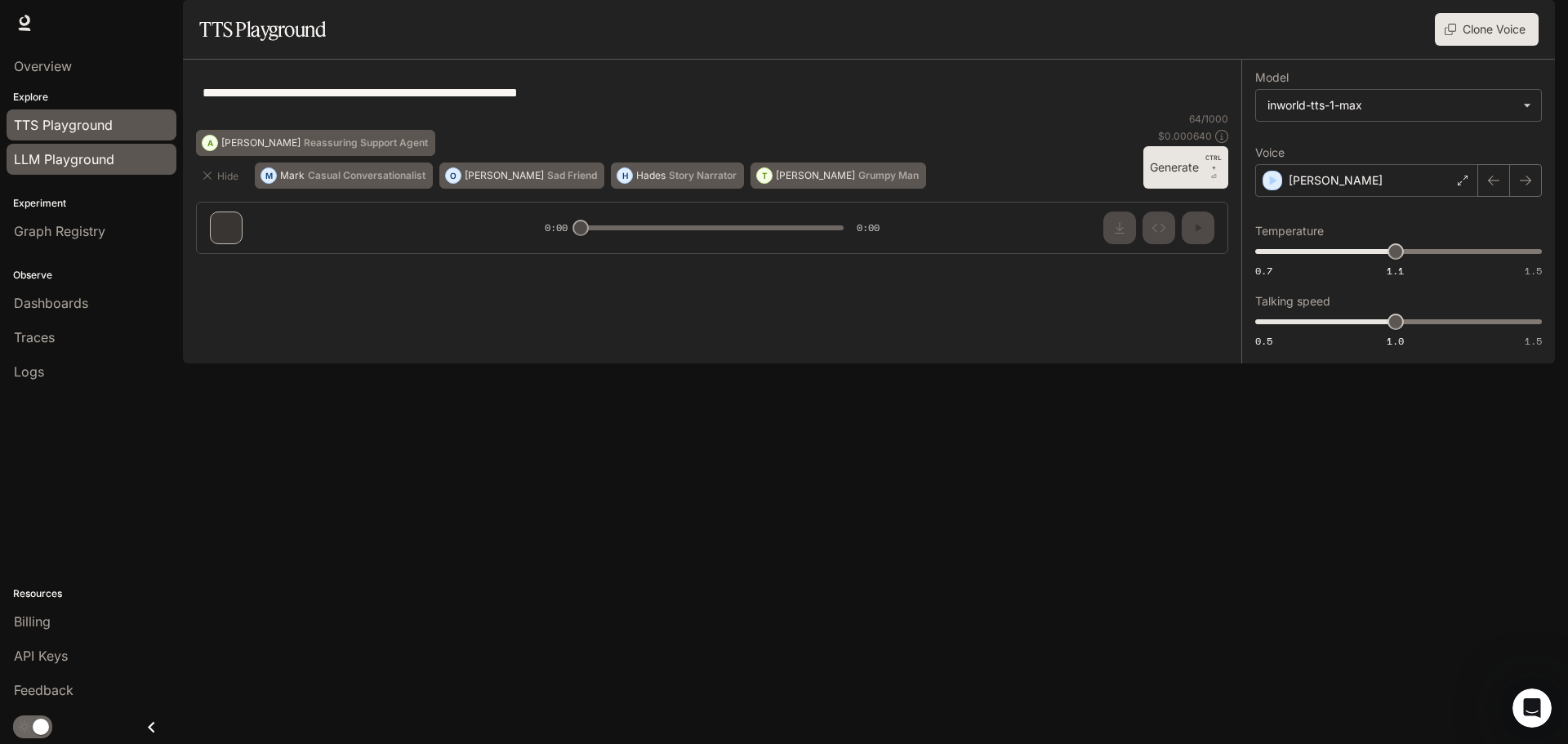
click at [73, 165] on span "LLM Playground" at bounding box center [65, 159] width 101 height 19
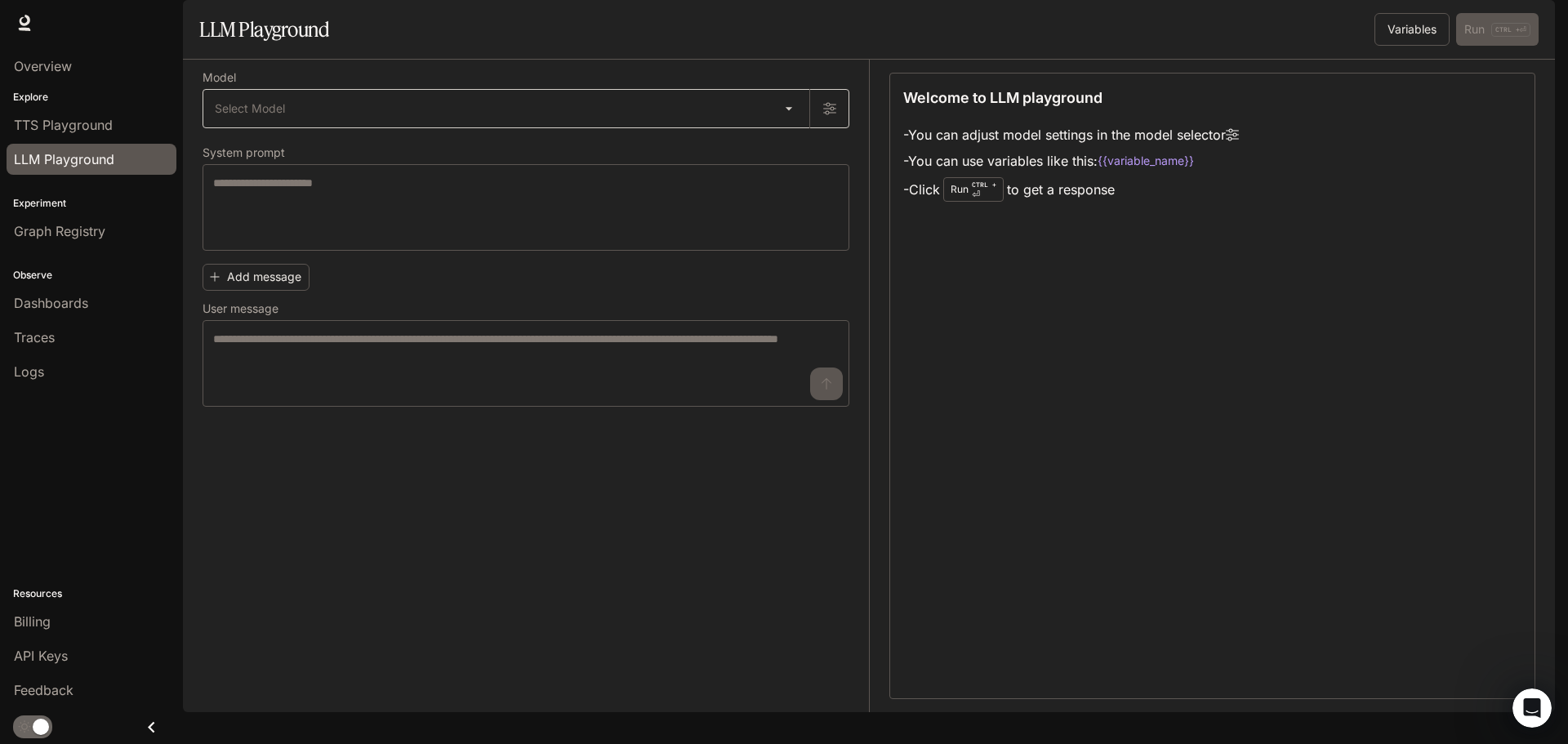
click at [552, 165] on body "Skip to main content Runtime Runtime Documentation Documentation Portal Overvie…" at bounding box center [784, 372] width 1568 height 744
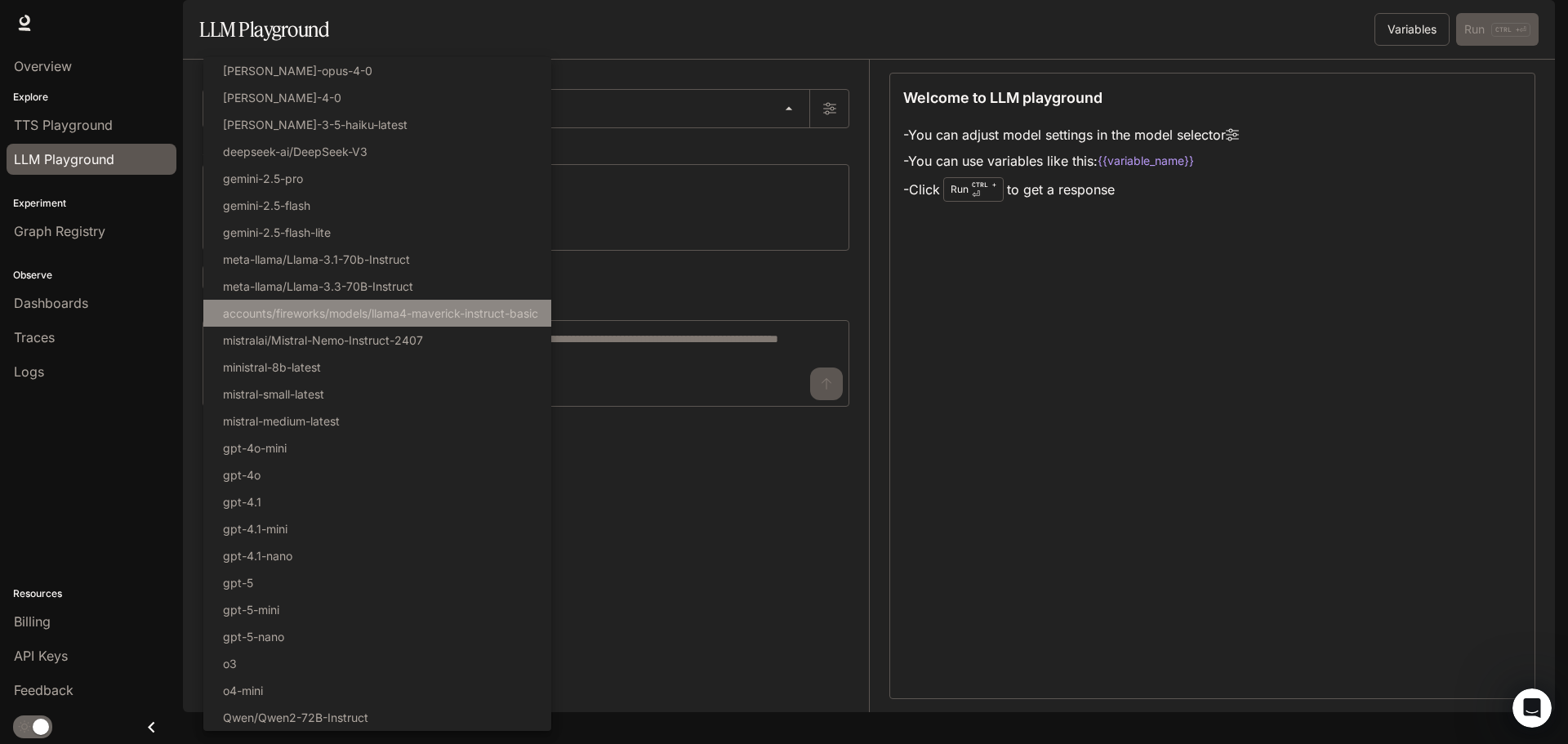
click at [313, 306] on p "accounts/fireworks/models/llama4-maverick-instruct-basic" at bounding box center [380, 312] width 315 height 17
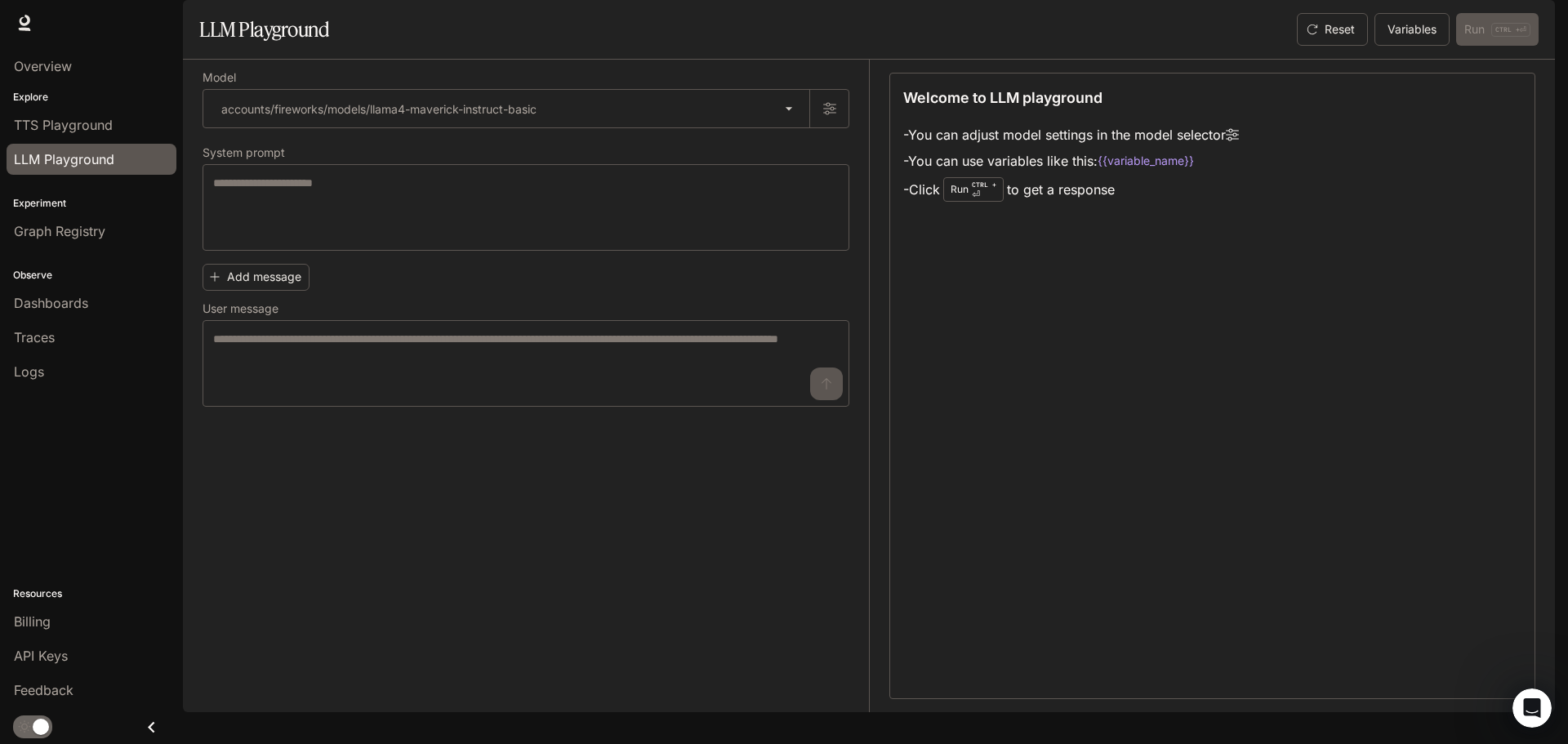
click at [1051, 314] on div "Welcome to LLM playground - You can adjust model settings in the model selector…" at bounding box center [1212, 386] width 646 height 626
click at [1123, 250] on div "Welcome to LLM playground - You can adjust model settings in the model selector…" at bounding box center [1212, 386] width 646 height 626
drag, startPoint x: 1123, startPoint y: 251, endPoint x: 829, endPoint y: 126, distance: 319.5
click at [829, 126] on div "**********" at bounding box center [868, 386] width 1333 height 653
click at [1056, 265] on div "Welcome to LLM playground - You can adjust model settings in the model selector…" at bounding box center [1212, 386] width 646 height 626
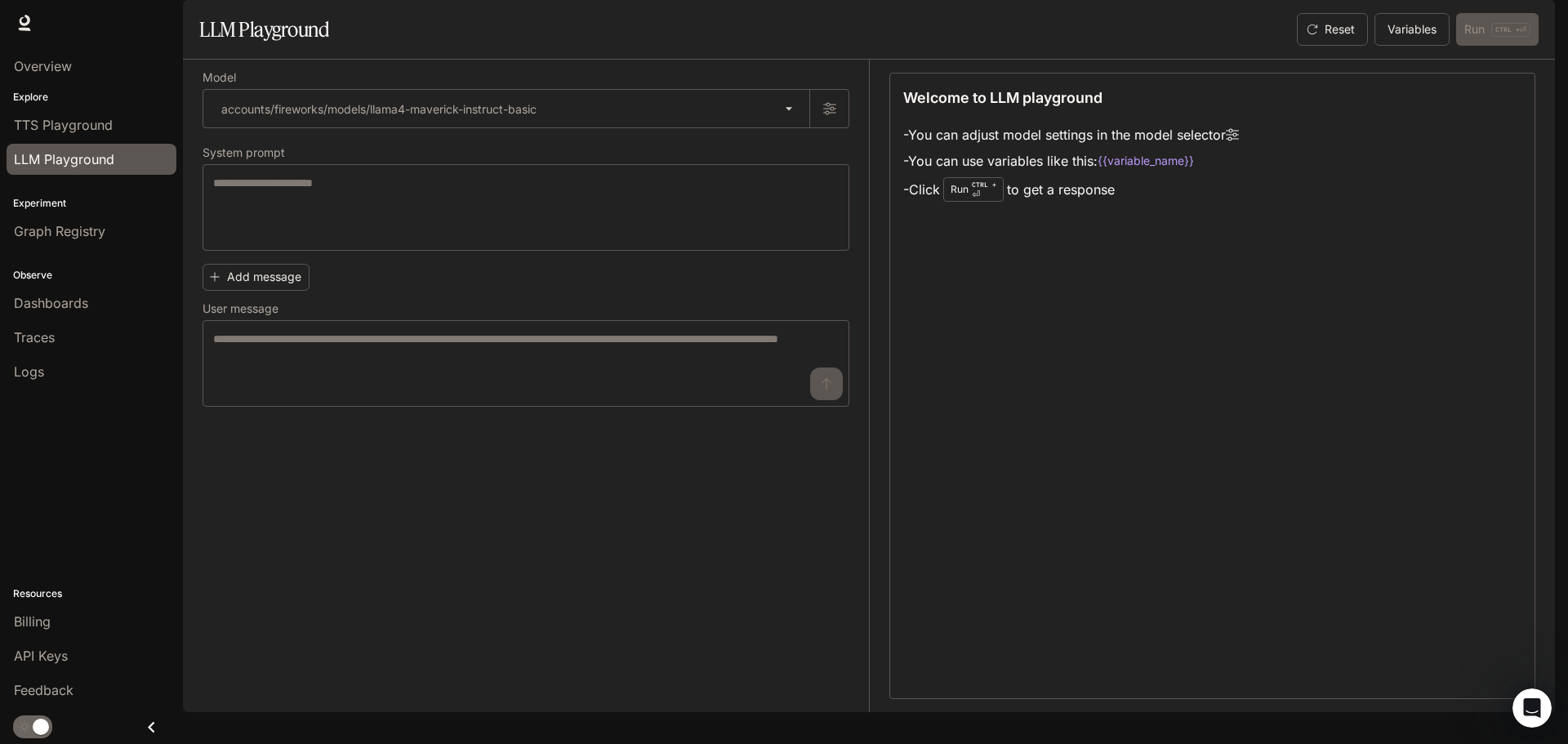
click at [1103, 258] on div "Welcome to LLM playground - You can adjust model settings in the model selector…" at bounding box center [1212, 386] width 646 height 626
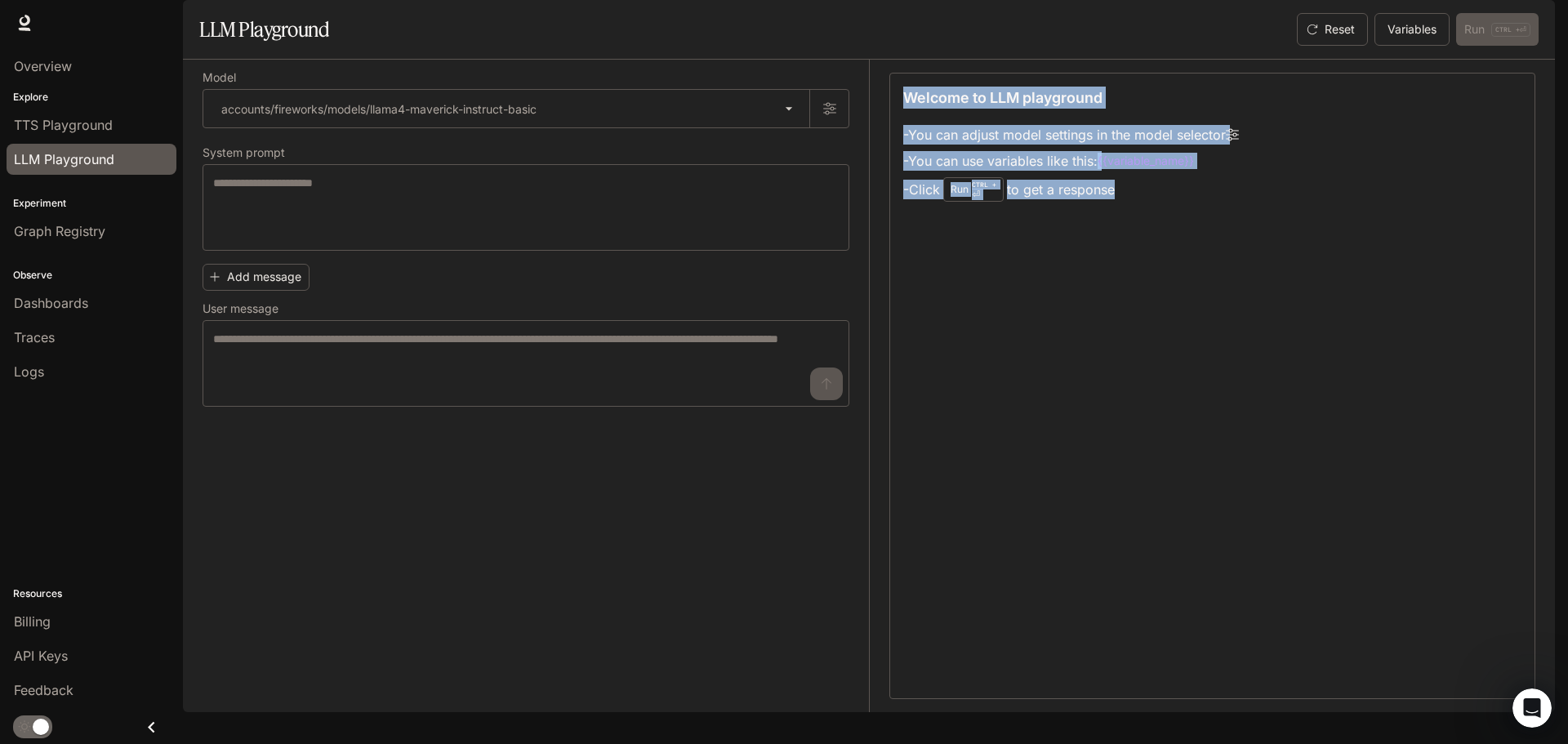
drag, startPoint x: 1116, startPoint y: 248, endPoint x: 889, endPoint y: 141, distance: 251.0
click at [889, 141] on div "Welcome to LLM playground - You can adjust model settings in the model selector…" at bounding box center [1201, 386] width 666 height 653
click at [1101, 281] on div "Welcome to LLM playground - You can adjust model settings in the model selector…" at bounding box center [1212, 386] width 646 height 626
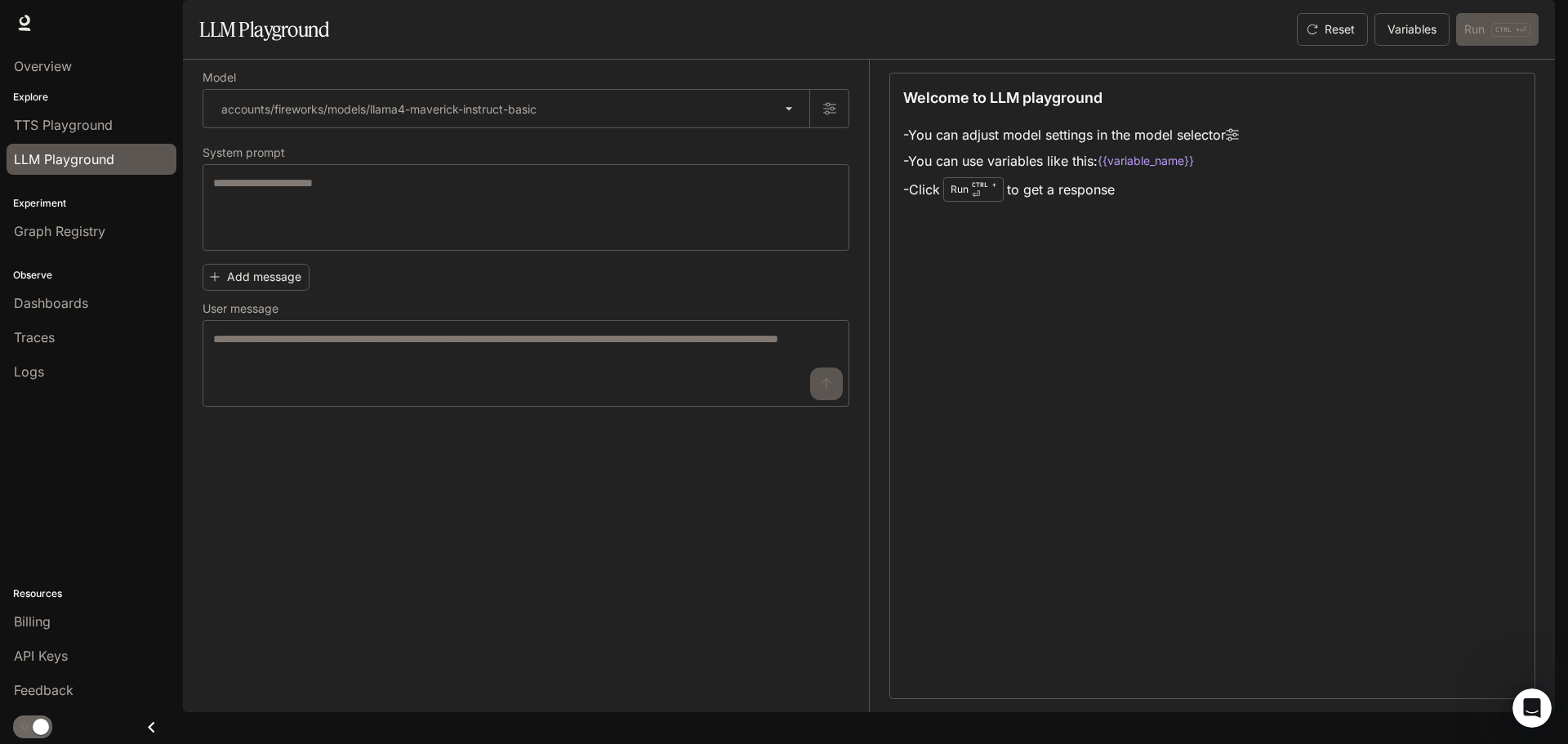
click at [991, 189] on p "CTRL +" at bounding box center [984, 184] width 25 height 10
click at [1003, 202] on div "Run CTRL + ⏎" at bounding box center [973, 189] width 60 height 25
click at [999, 202] on div "Run CTRL + ⏎" at bounding box center [973, 189] width 60 height 25
click at [1208, 174] on li "- You can use variables like this: {{variable_name}}" at bounding box center [1070, 161] width 335 height 27
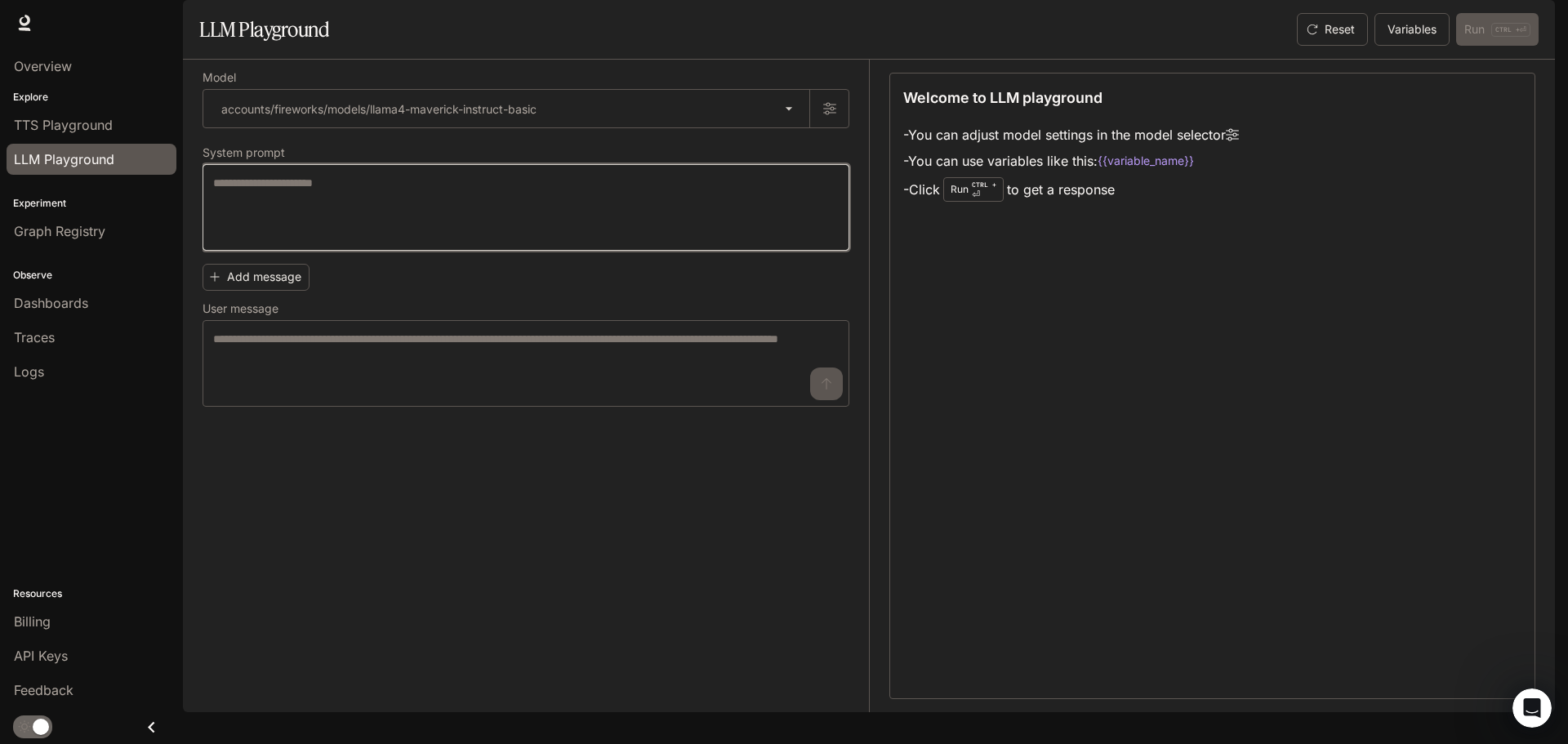
click at [377, 240] on textarea at bounding box center [525, 208] width 625 height 65
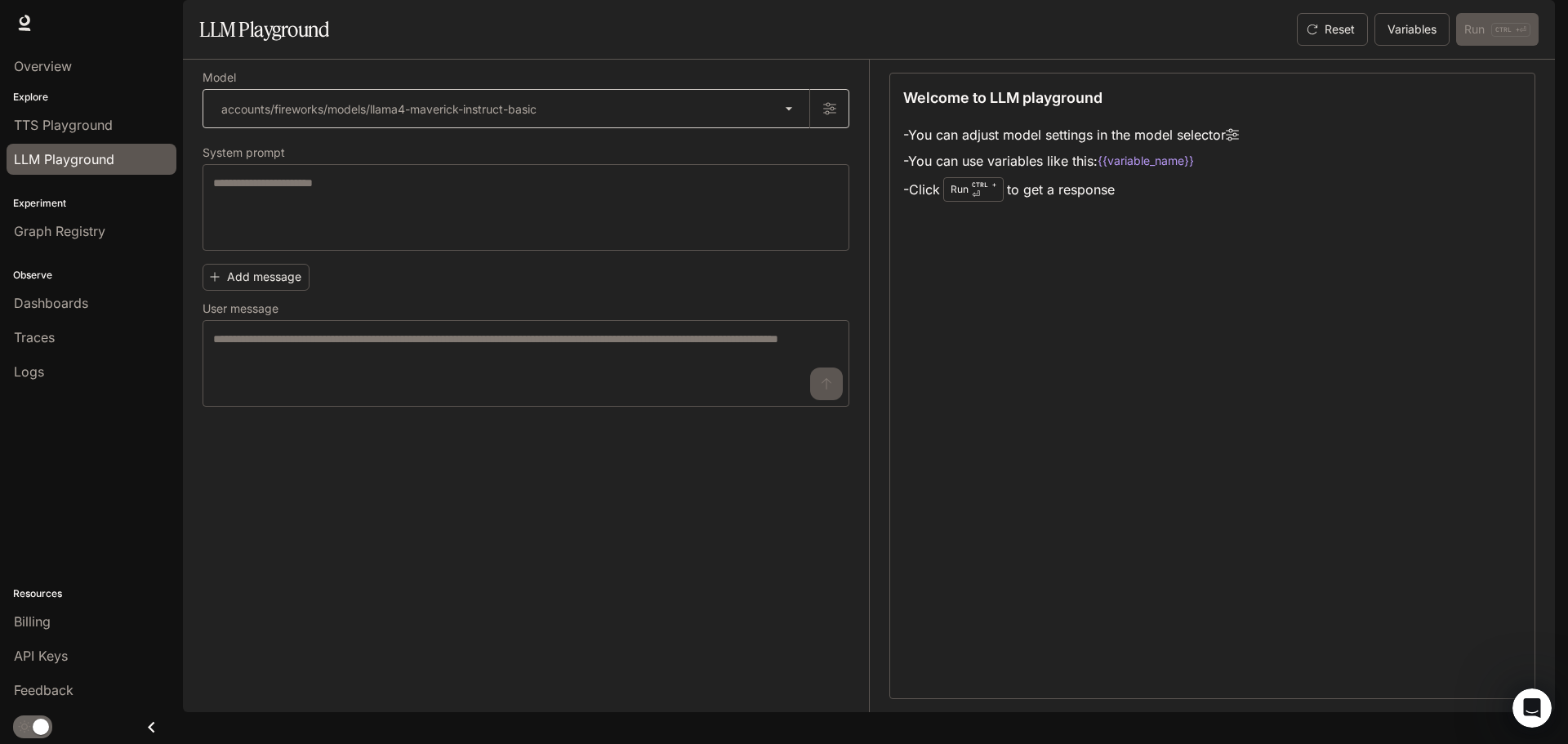
click at [580, 165] on body "**********" at bounding box center [784, 372] width 1568 height 744
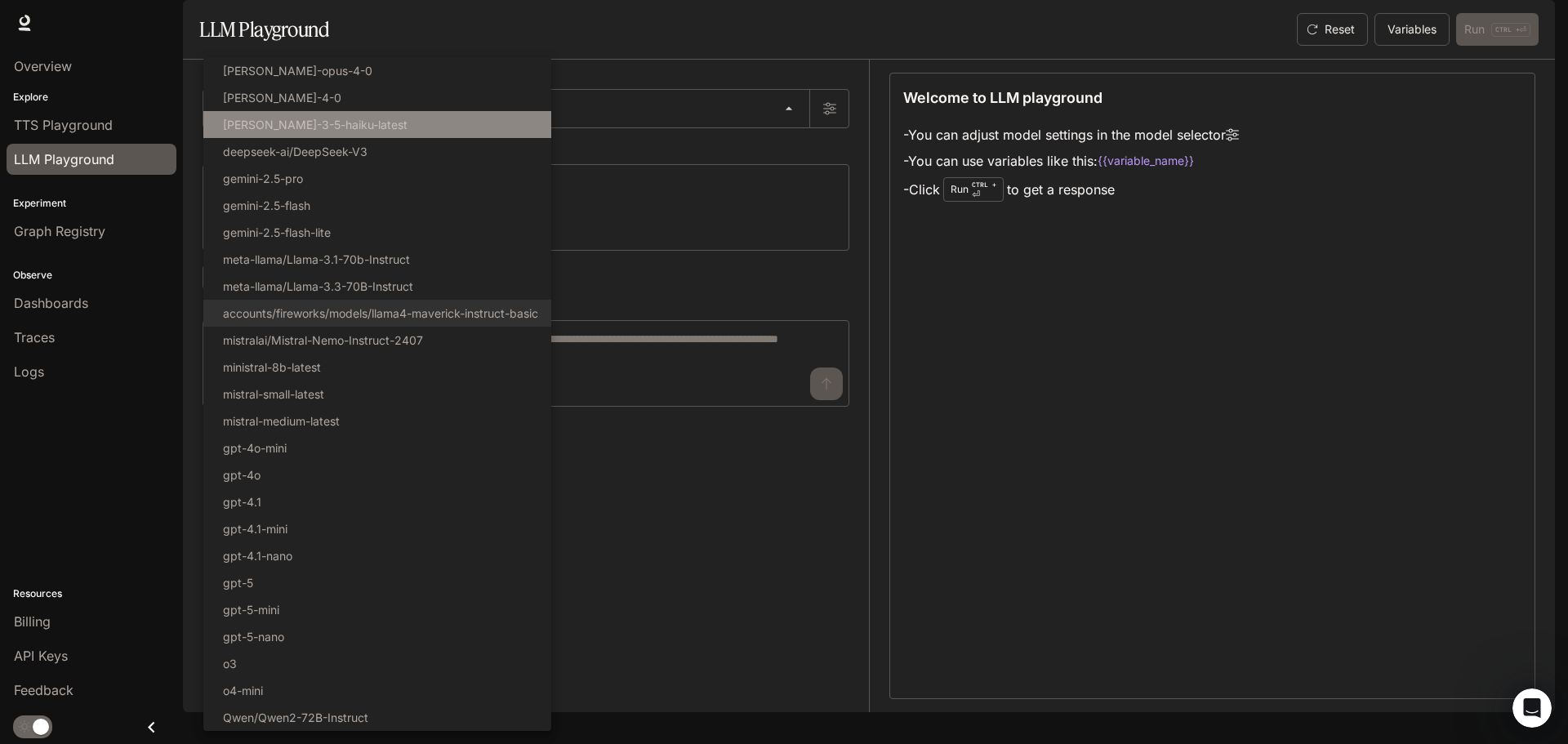
click at [323, 135] on li "[PERSON_NAME]-3-5-haiku-latest" at bounding box center [377, 125] width 348 height 27
type input "**********"
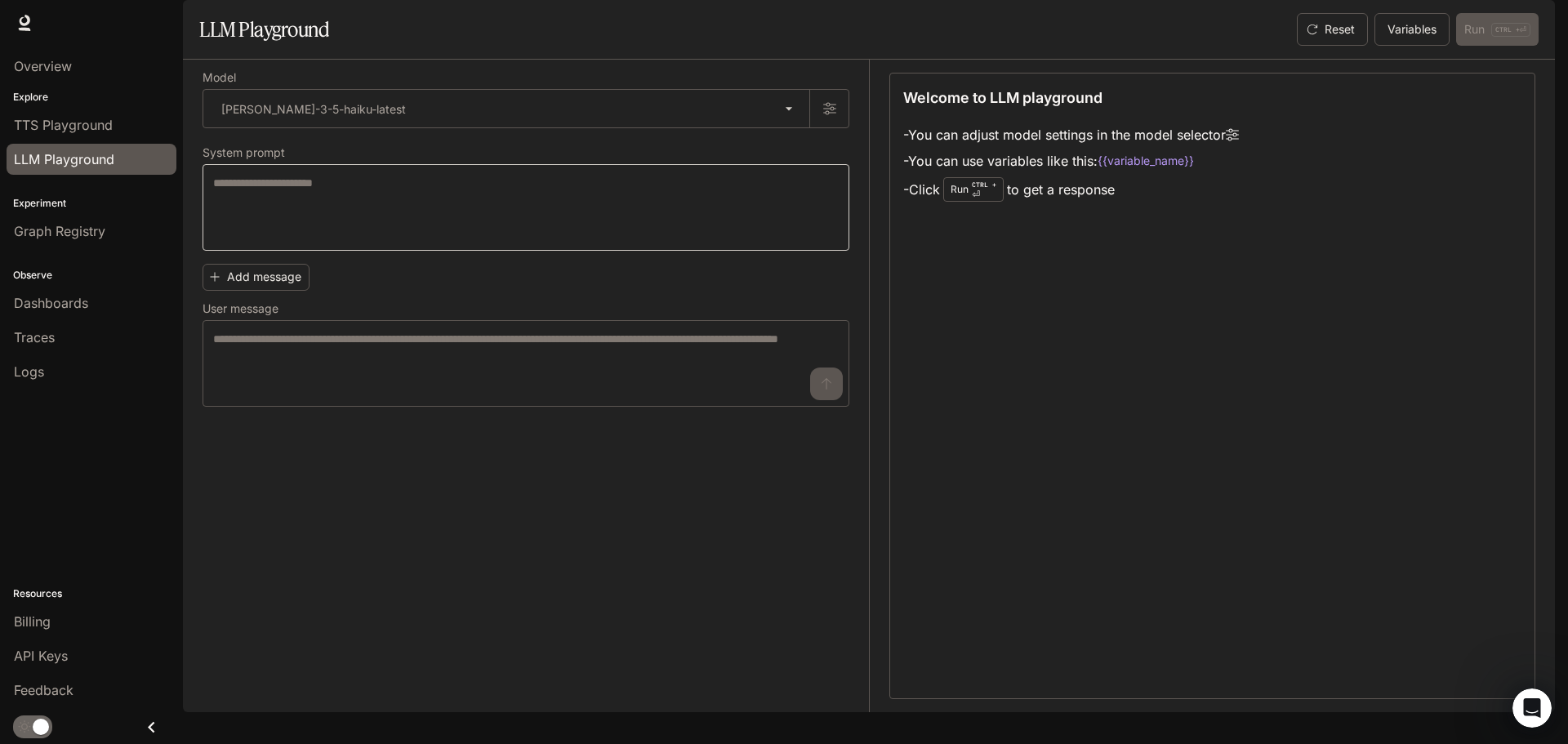
click at [389, 211] on div "* ​" at bounding box center [525, 208] width 646 height 87
click at [248, 291] on button "Add message" at bounding box center [256, 277] width 107 height 27
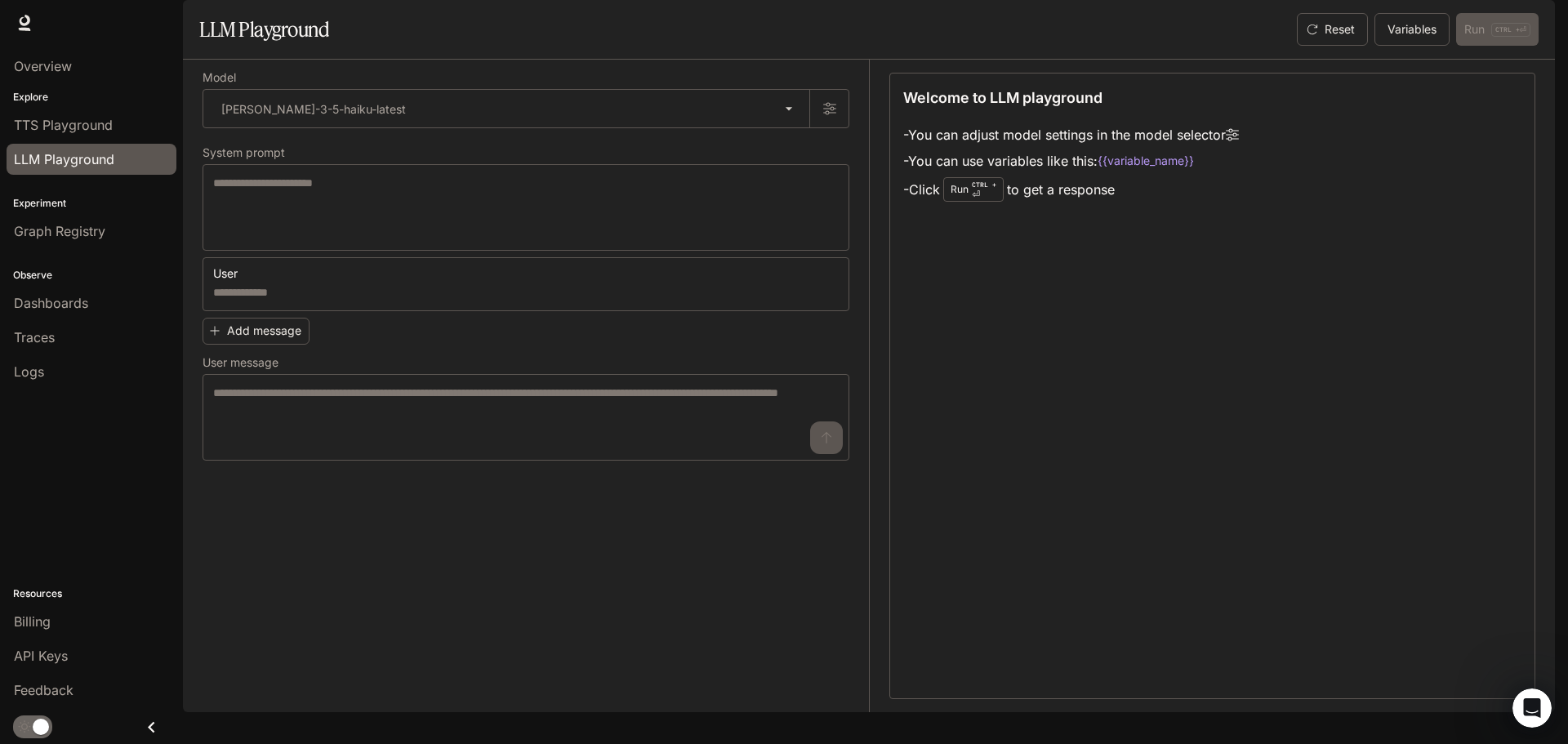
click at [825, 290] on button "button" at bounding box center [835, 277] width 27 height 27
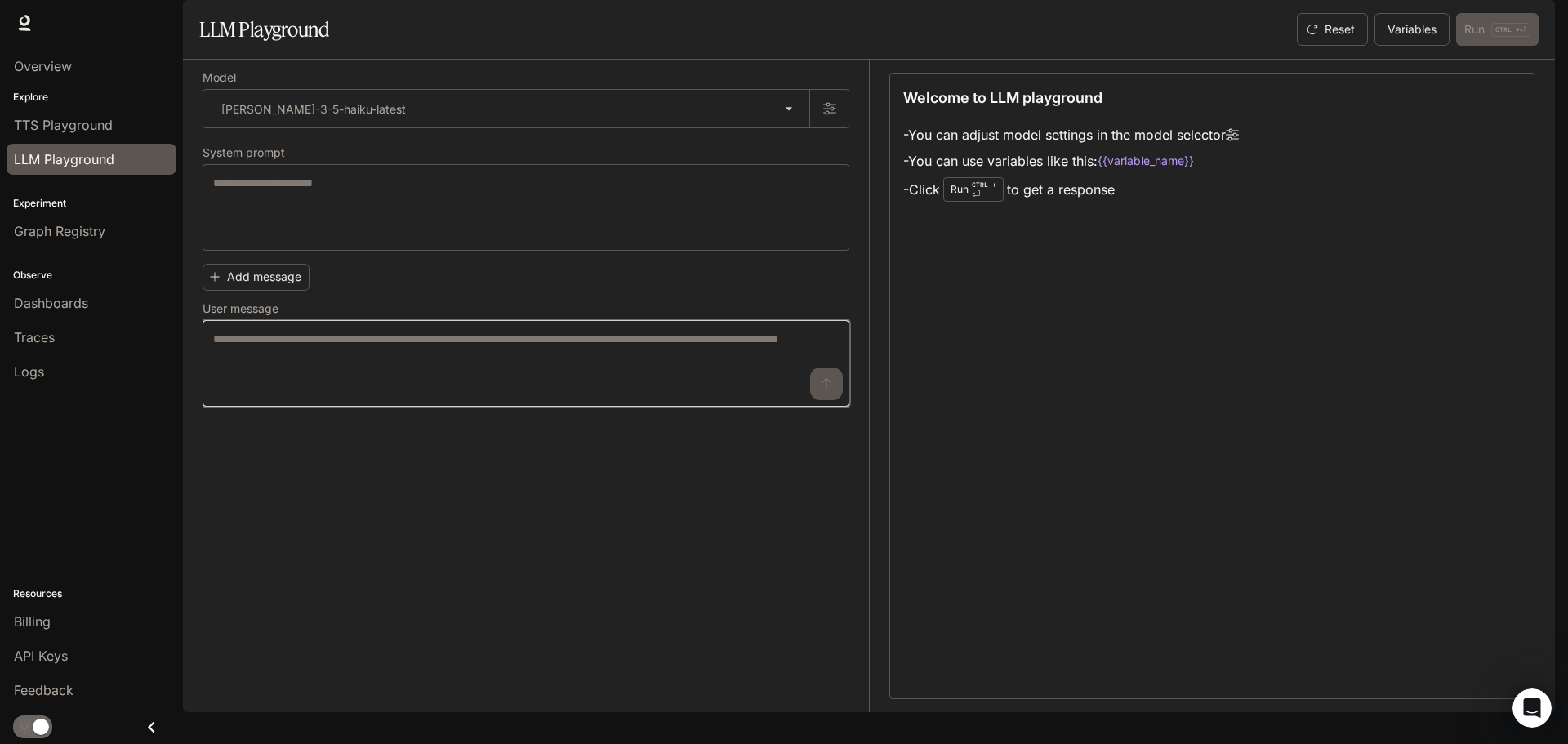
click at [573, 396] on textarea at bounding box center [525, 364] width 625 height 65
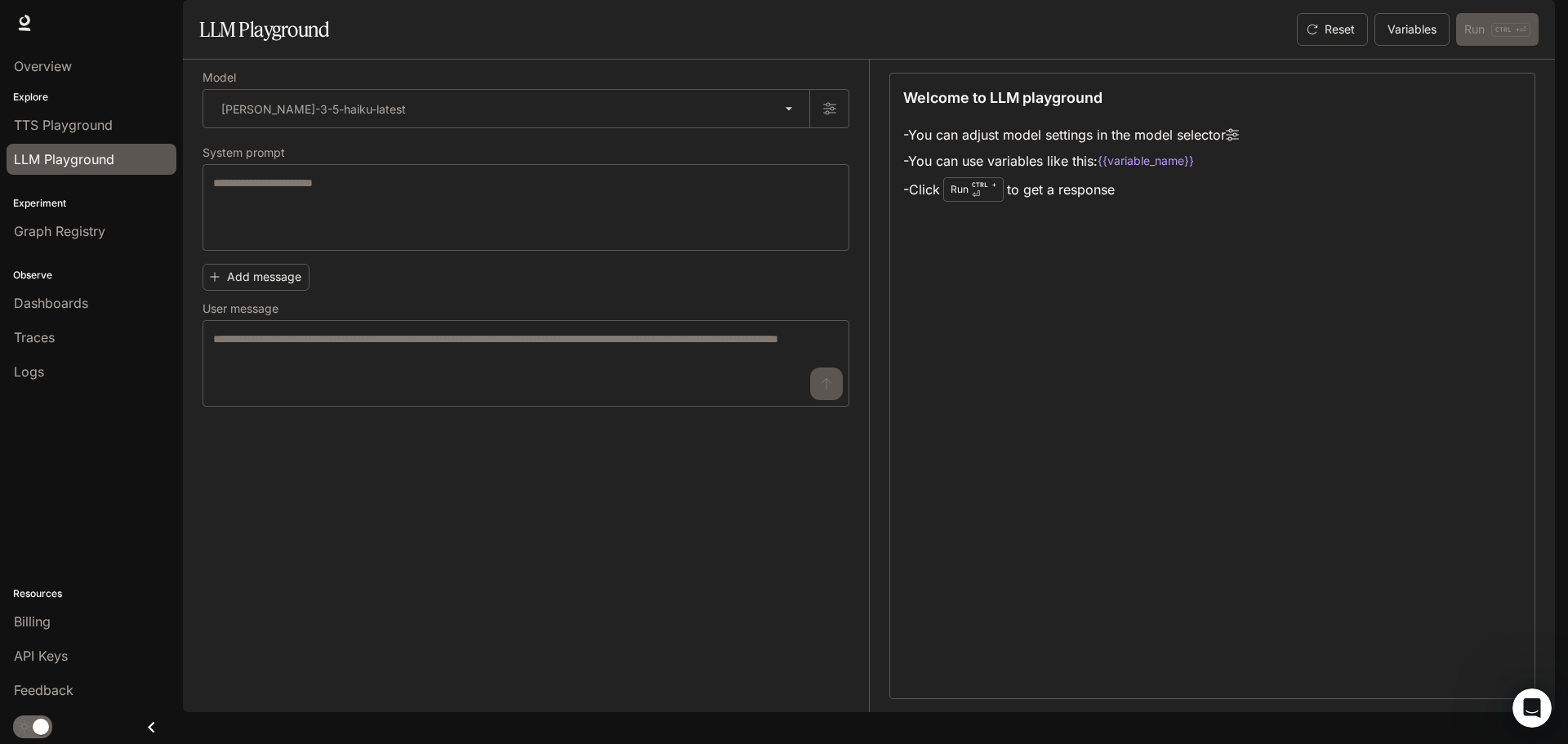
click at [1505, 46] on div "Reset Variables Run CTRL + ⏎" at bounding box center [1414, 29] width 249 height 33
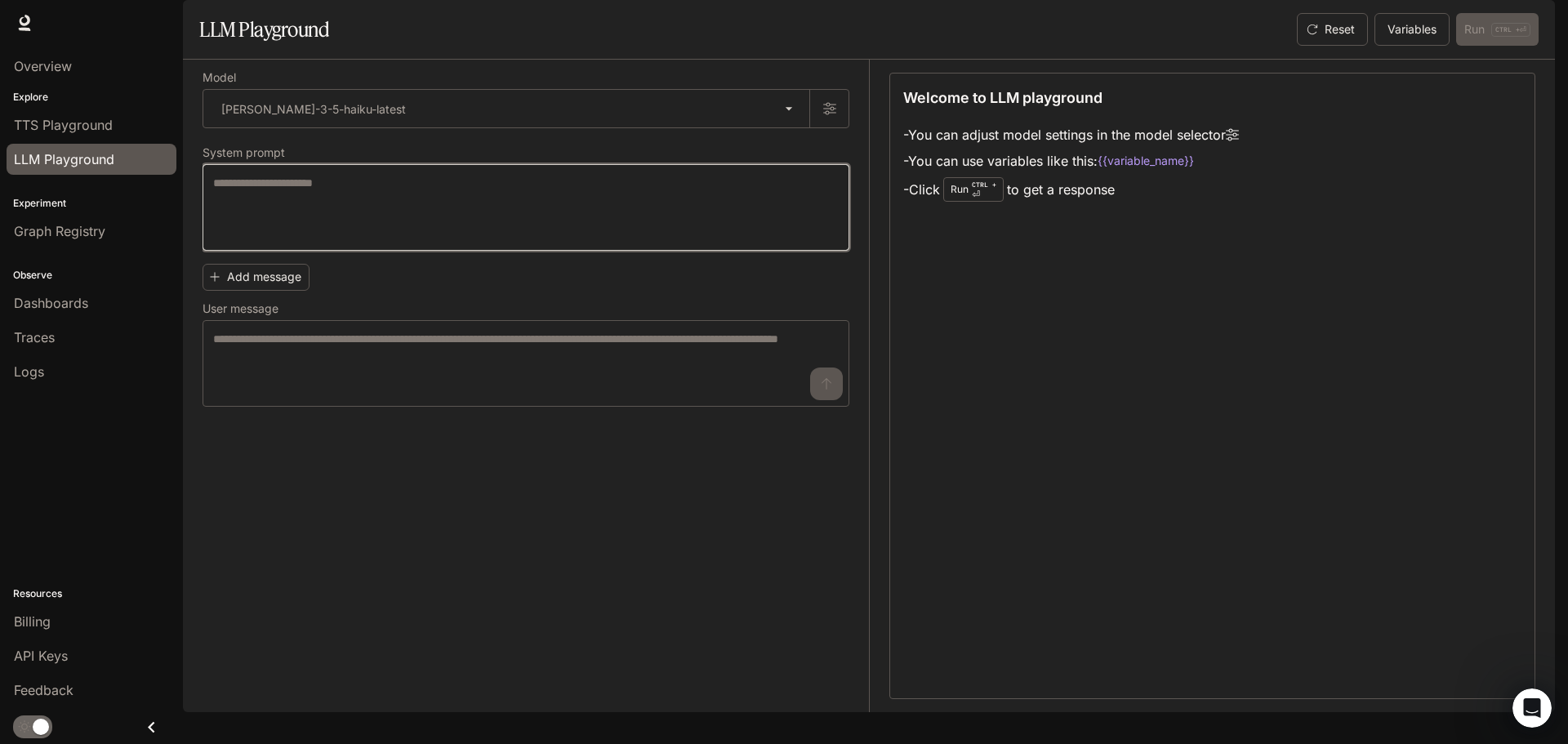
click at [416, 236] on textarea at bounding box center [525, 208] width 625 height 65
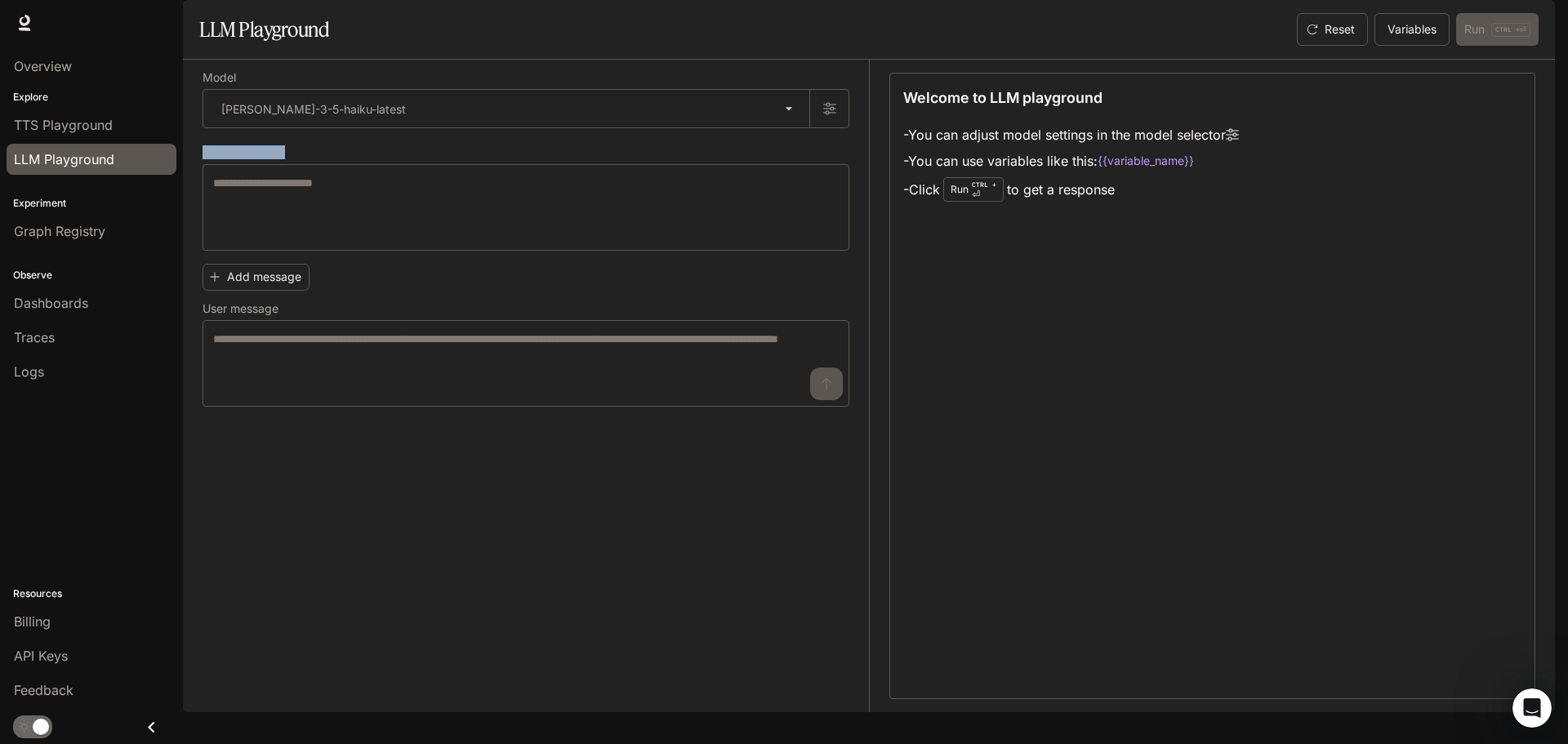
drag, startPoint x: 294, startPoint y: 193, endPoint x: 203, endPoint y: 203, distance: 91.5
click at [203, 165] on label "System prompt" at bounding box center [525, 156] width 646 height 16
drag, startPoint x: 287, startPoint y: 346, endPoint x: 204, endPoint y: 357, distance: 83.7
click at [204, 357] on div "Add message User message * ​" at bounding box center [525, 332] width 646 height 150
click at [327, 489] on div "**********" at bounding box center [535, 386] width 666 height 653
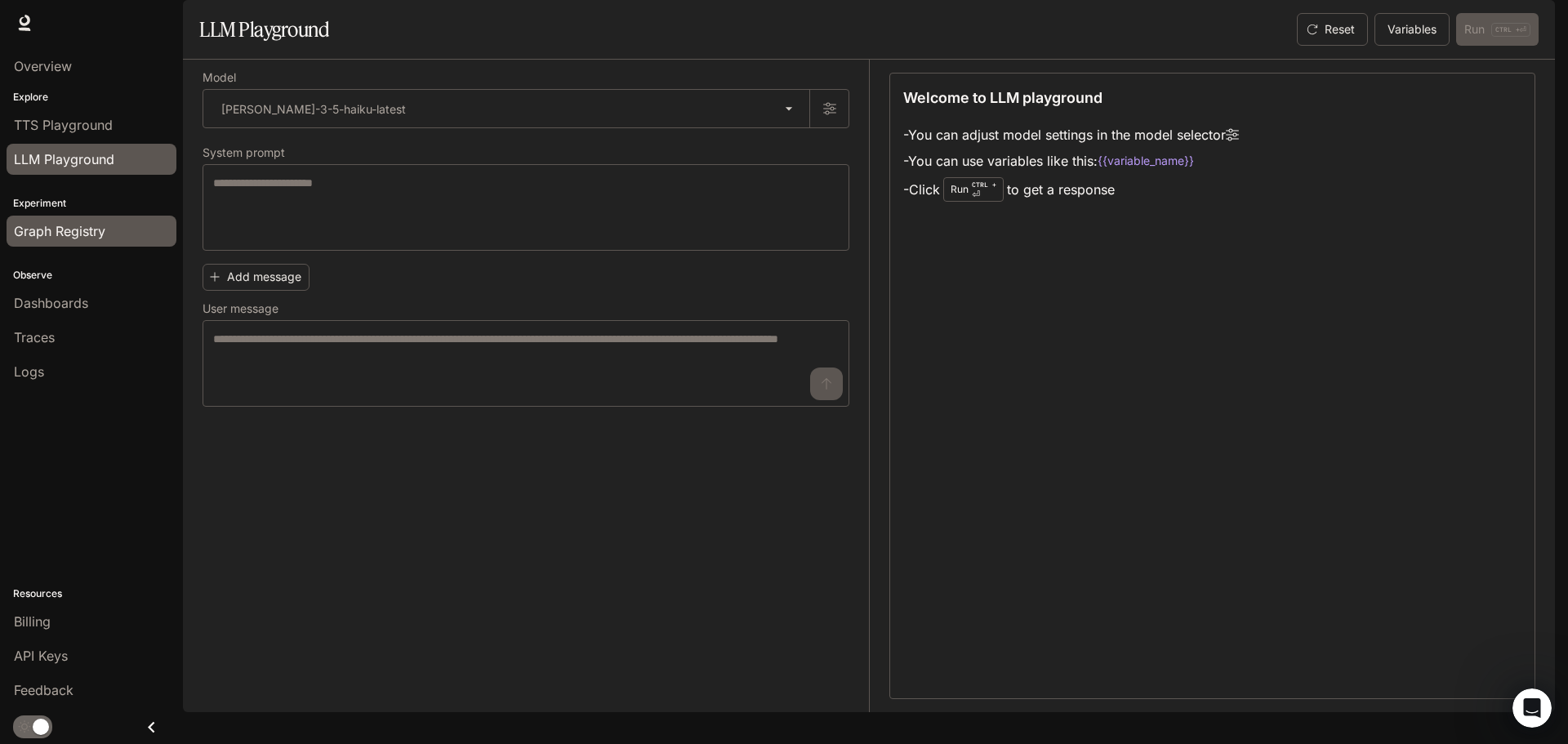
click at [83, 220] on link "Graph Registry" at bounding box center [91, 231] width 170 height 31
